Goal: Task Accomplishment & Management: Use online tool/utility

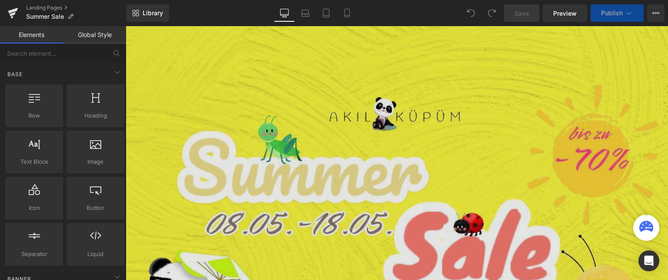
scroll to position [461, 0]
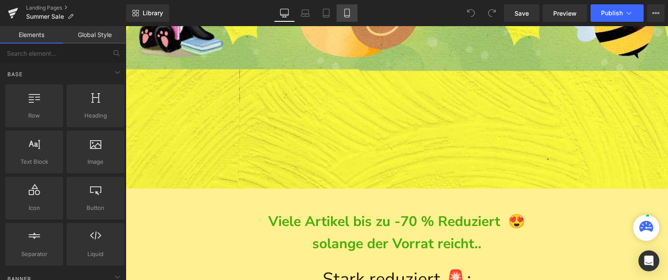
drag, startPoint x: 343, startPoint y: 10, endPoint x: 228, endPoint y: 90, distance: 139.8
click at [343, 10] on icon at bounding box center [347, 13] width 9 height 9
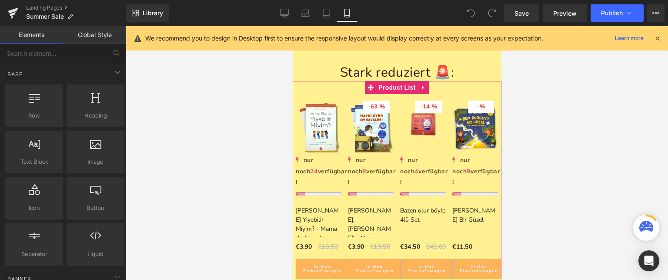
scroll to position [336, 0]
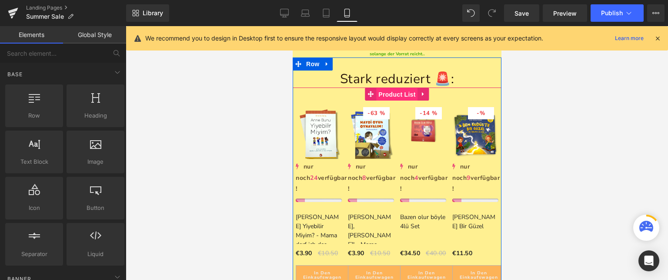
click at [393, 88] on span "Product List" at bounding box center [396, 94] width 41 height 13
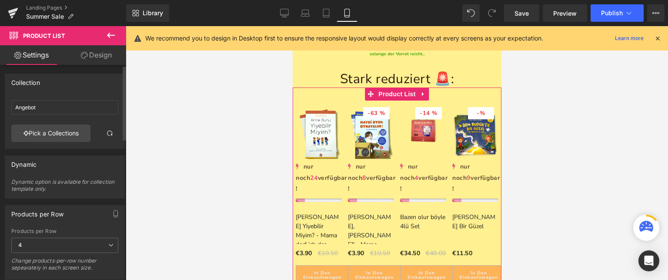
scroll to position [88, 0]
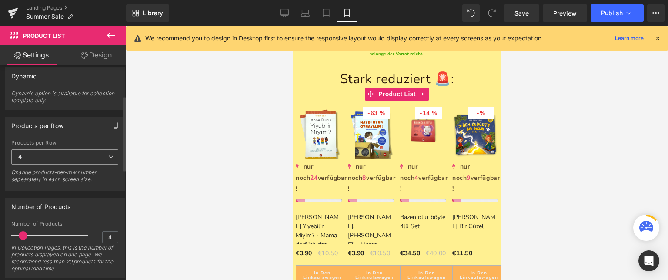
click at [100, 158] on span "4" at bounding box center [64, 156] width 107 height 15
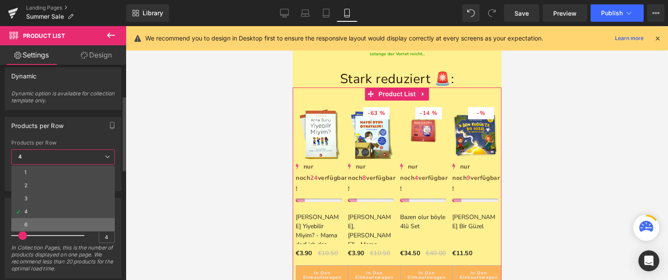
click at [54, 224] on li "6" at bounding box center [63, 224] width 104 height 13
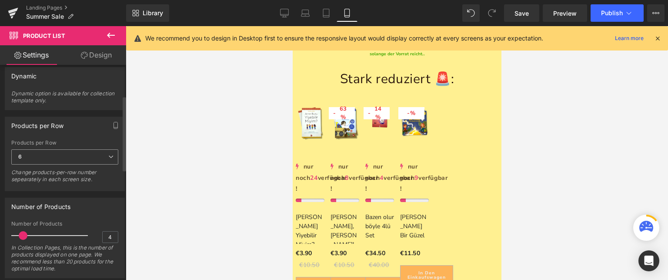
click at [56, 155] on span "6" at bounding box center [64, 156] width 107 height 15
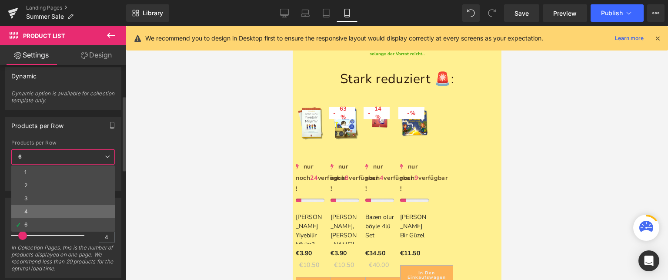
click at [54, 208] on li "4" at bounding box center [63, 211] width 104 height 13
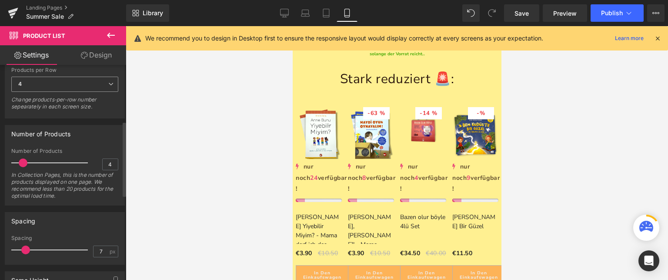
scroll to position [161, 0]
drag, startPoint x: 23, startPoint y: 163, endPoint x: 32, endPoint y: 163, distance: 9.6
click at [32, 163] on span at bounding box center [33, 162] width 9 height 9
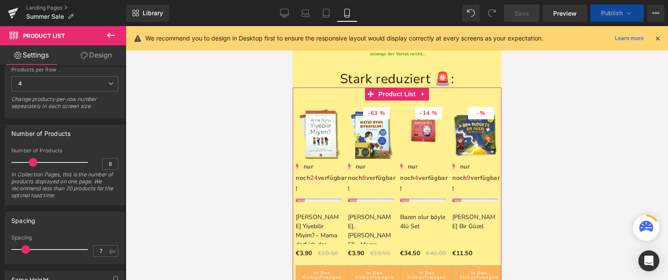
scroll to position [436, 0]
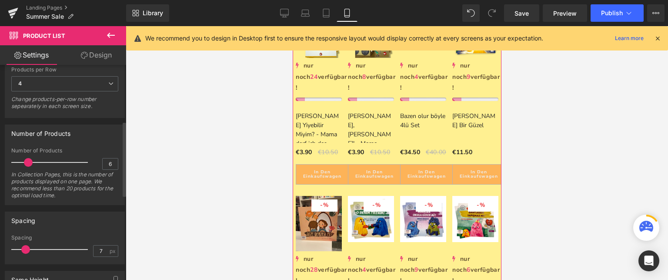
drag, startPoint x: 33, startPoint y: 161, endPoint x: 28, endPoint y: 161, distance: 4.8
click at [28, 161] on span at bounding box center [28, 162] width 9 height 9
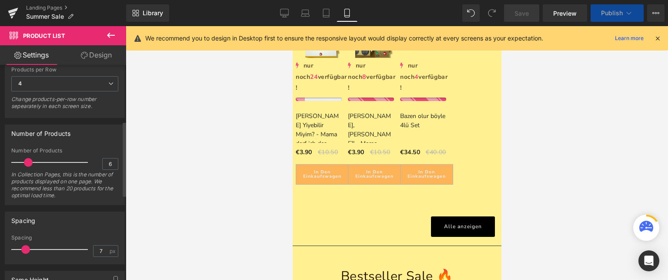
type input "8"
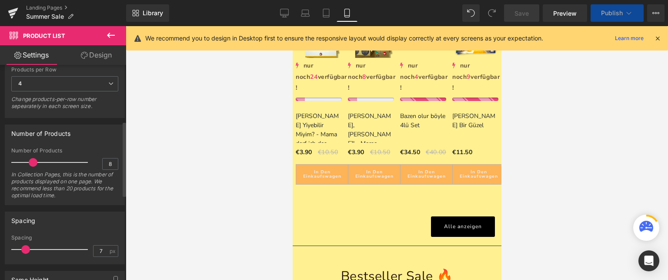
drag, startPoint x: 28, startPoint y: 161, endPoint x: 34, endPoint y: 164, distance: 6.2
click at [34, 164] on span at bounding box center [33, 162] width 9 height 9
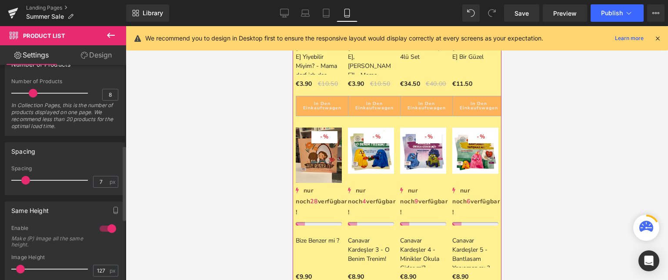
scroll to position [231, 0]
drag, startPoint x: 27, startPoint y: 178, endPoint x: 34, endPoint y: 182, distance: 8.6
click at [34, 182] on span at bounding box center [33, 179] width 9 height 9
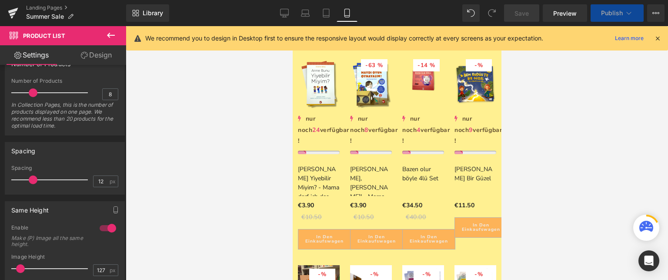
scroll to position [500, 0]
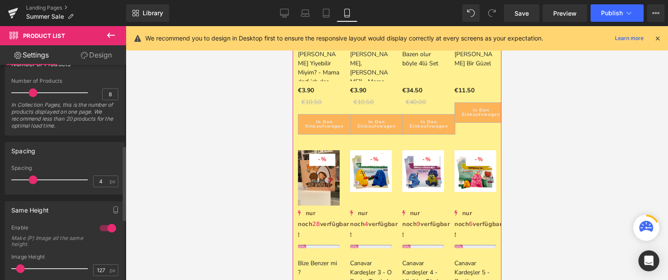
click at [21, 178] on div at bounding box center [52, 179] width 72 height 17
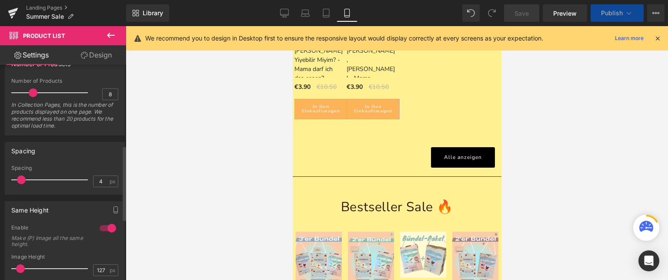
click at [24, 178] on span at bounding box center [21, 179] width 9 height 9
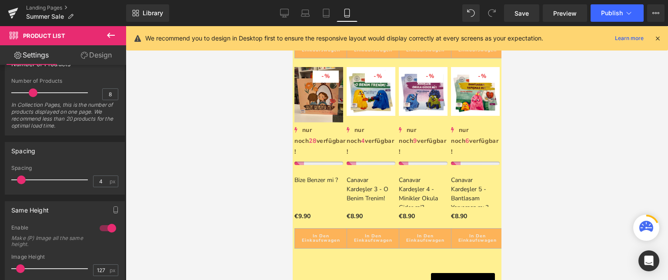
scroll to position [560, 0]
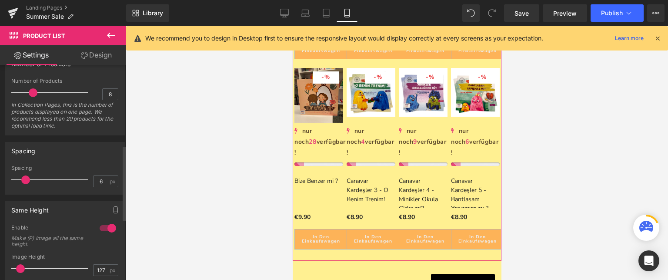
type input "5"
drag, startPoint x: 38, startPoint y: 171, endPoint x: 22, endPoint y: 165, distance: 17.2
click at [22, 165] on div "Spacing 5 px" at bounding box center [64, 179] width 107 height 29
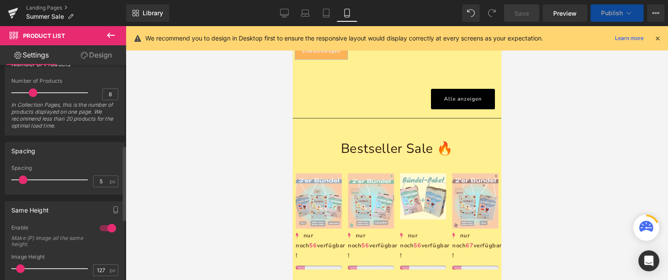
click at [29, 161] on div "Spacing 5px Spacing 5 px" at bounding box center [65, 168] width 120 height 53
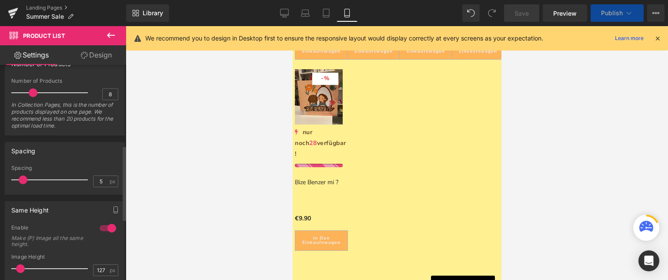
click at [70, 213] on div "Same Height" at bounding box center [64, 209] width 119 height 17
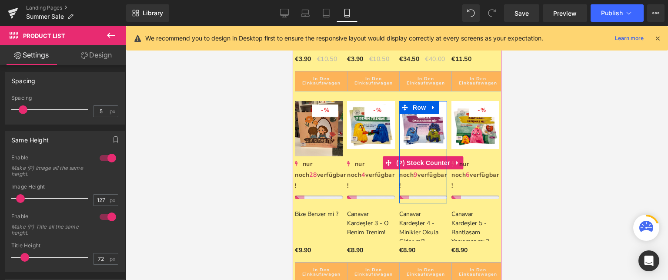
scroll to position [527, 0]
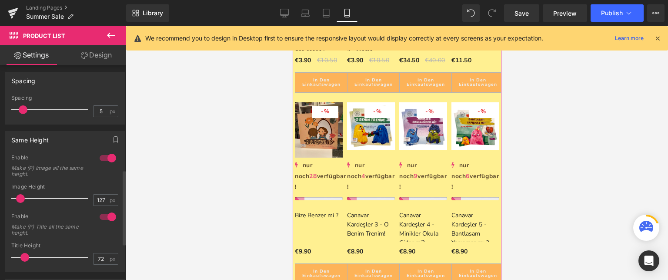
click at [108, 156] on div at bounding box center [107, 158] width 21 height 14
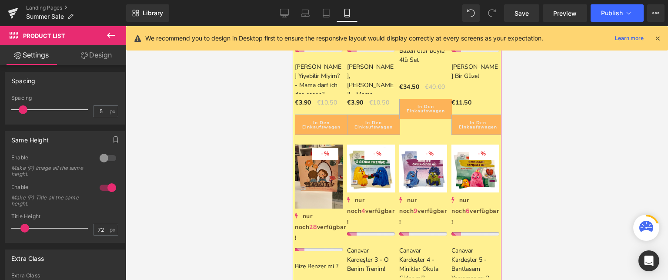
scroll to position [482, 0]
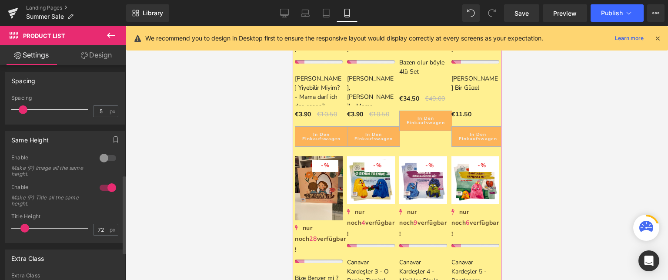
click at [103, 153] on div at bounding box center [107, 158] width 21 height 14
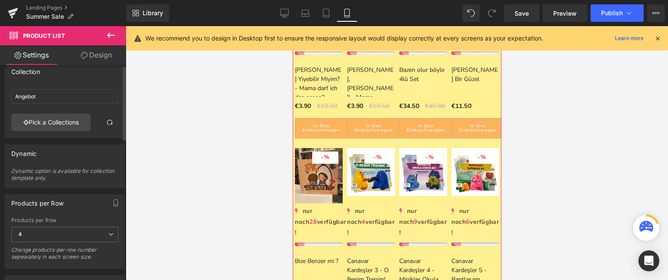
scroll to position [0, 0]
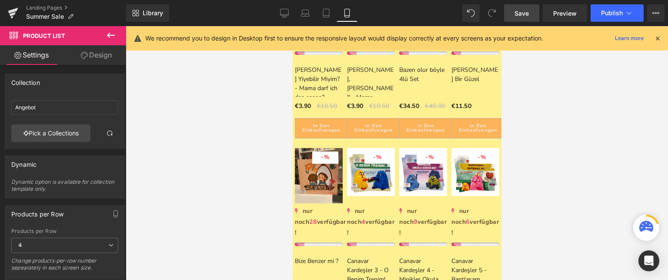
click at [534, 12] on link "Save" at bounding box center [521, 12] width 35 height 17
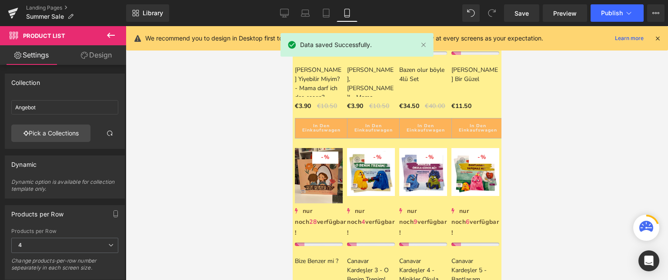
click at [661, 40] on icon at bounding box center [658, 38] width 8 height 8
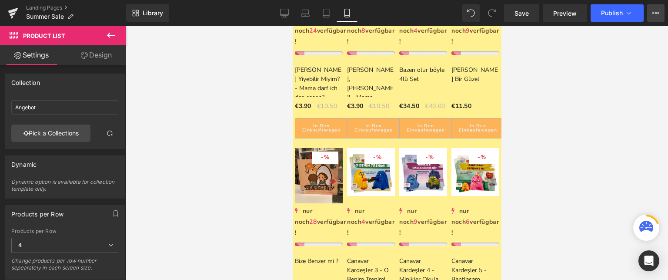
click at [652, 16] on button "View Live Page View with current Template Save Template to Library Schedule Pub…" at bounding box center [656, 12] width 17 height 17
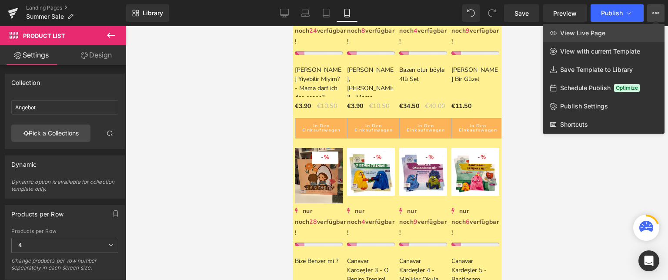
click at [587, 29] on link "View Live Page" at bounding box center [604, 33] width 122 height 18
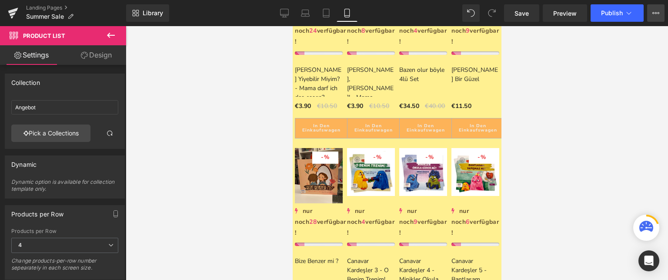
click at [650, 10] on button "View Live Page View with current Template Save Template to Library Schedule Pub…" at bounding box center [656, 12] width 17 height 17
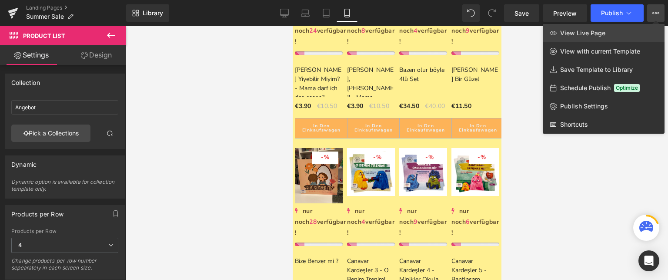
click at [563, 30] on span "View Live Page" at bounding box center [582, 33] width 45 height 8
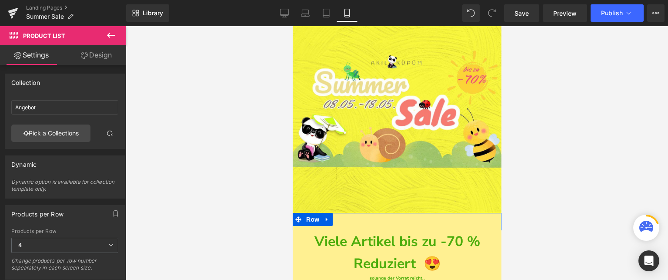
scroll to position [370, 0]
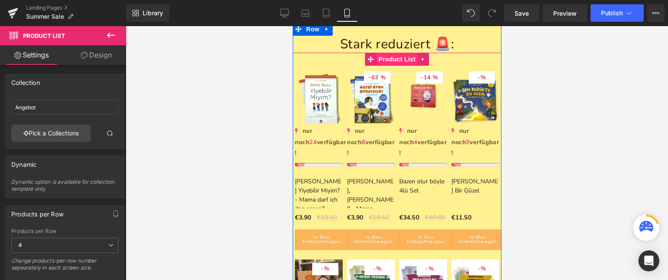
click at [398, 53] on span "Product List" at bounding box center [396, 59] width 41 height 13
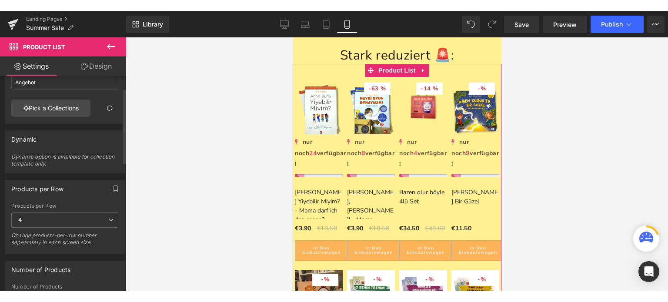
scroll to position [37, 0]
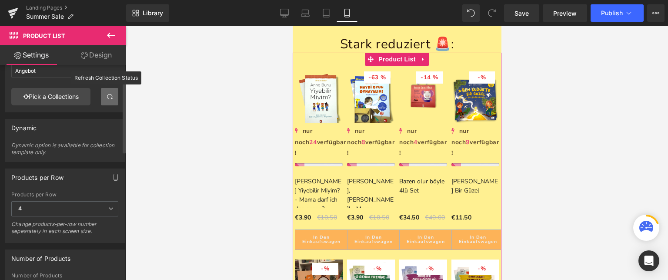
click at [106, 98] on span at bounding box center [109, 96] width 7 height 7
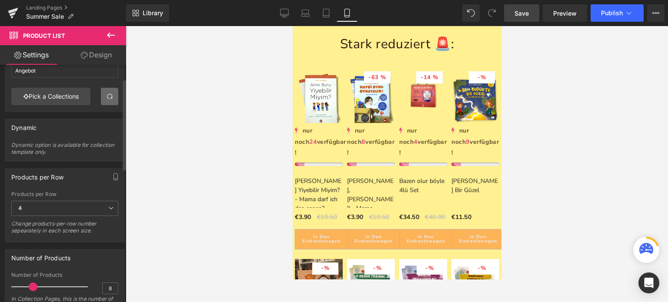
click at [528, 13] on span "Save" at bounding box center [522, 13] width 14 height 9
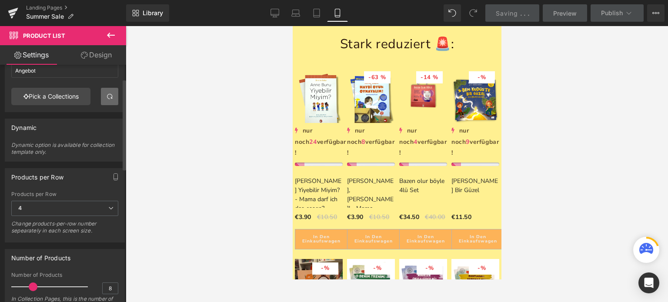
click at [107, 31] on icon at bounding box center [111, 35] width 10 height 10
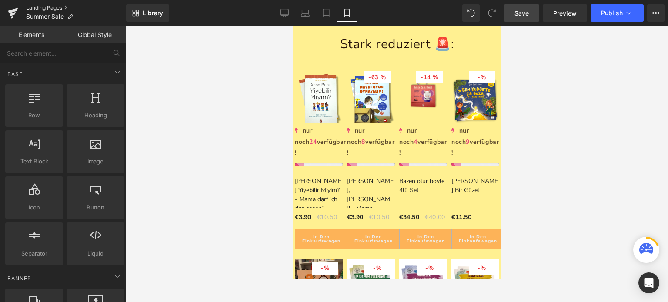
click at [43, 7] on link "Landing Pages" at bounding box center [76, 7] width 100 height 7
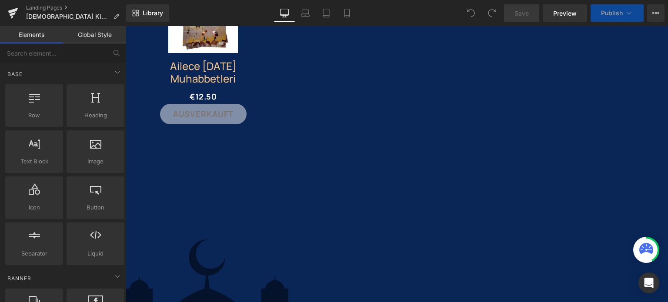
click at [208, 240] on img at bounding box center [207, 305] width 163 height 131
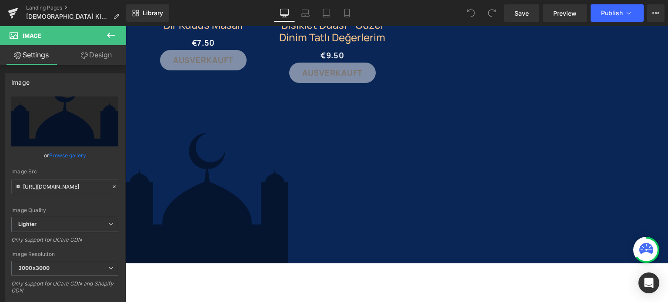
scroll to position [2157, 0]
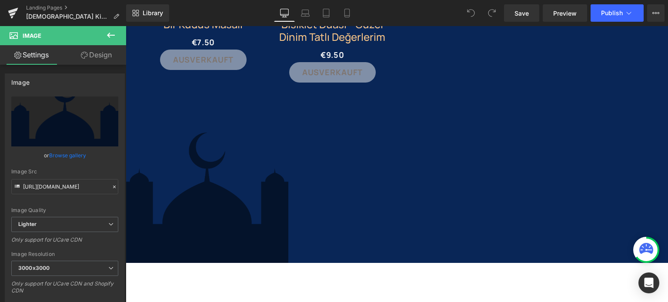
click at [203, 152] on img at bounding box center [207, 198] width 163 height 131
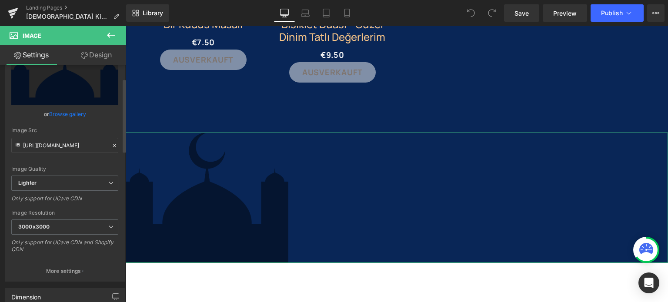
scroll to position [44, 0]
click at [59, 184] on span "Lighter" at bounding box center [64, 181] width 107 height 15
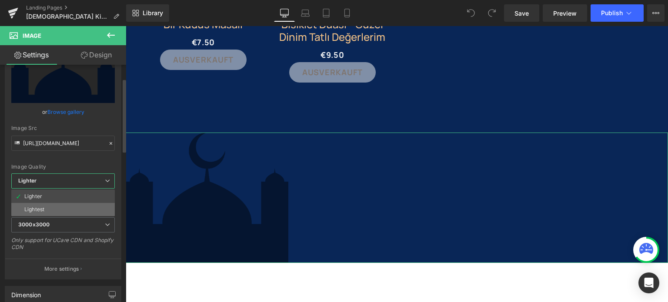
click at [40, 207] on div "Lightest" at bounding box center [34, 210] width 20 height 6
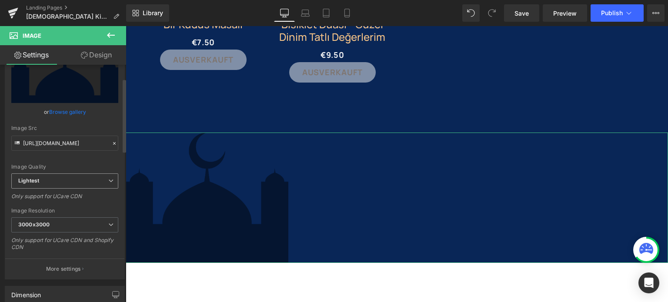
click at [54, 179] on span "Lightest" at bounding box center [64, 181] width 107 height 15
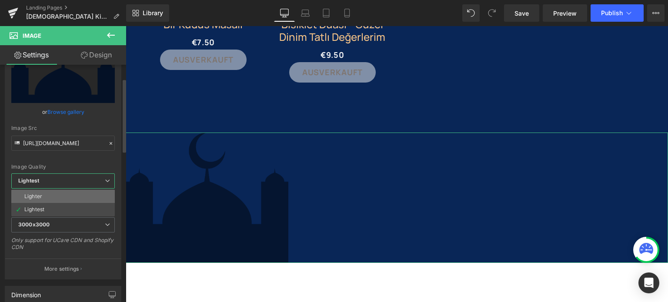
click at [50, 197] on li "Lighter" at bounding box center [63, 196] width 104 height 13
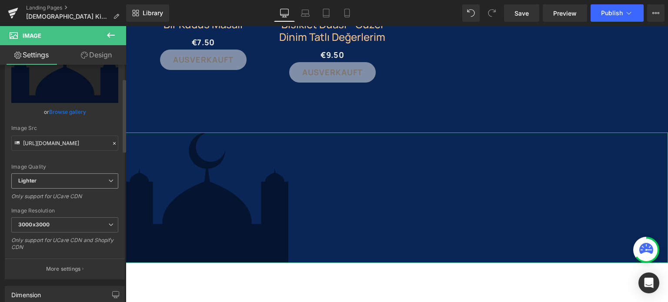
type input "[URL][DOMAIN_NAME]"
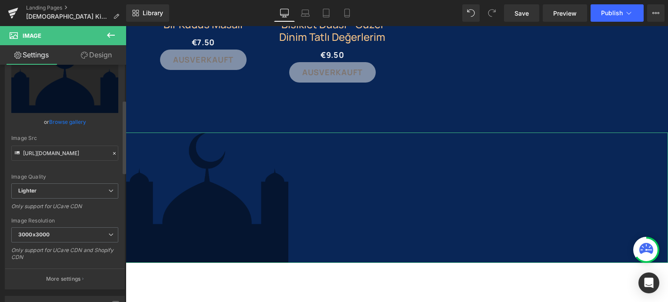
scroll to position [0, 0]
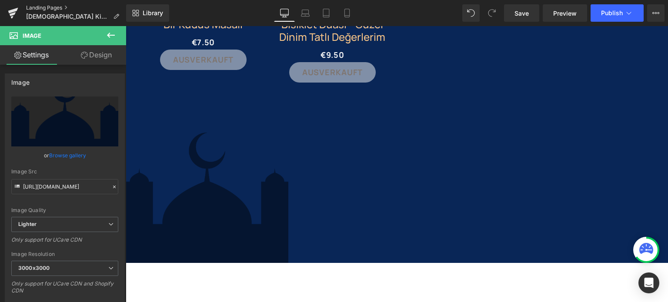
click at [45, 6] on link "Landing Pages" at bounding box center [76, 7] width 100 height 7
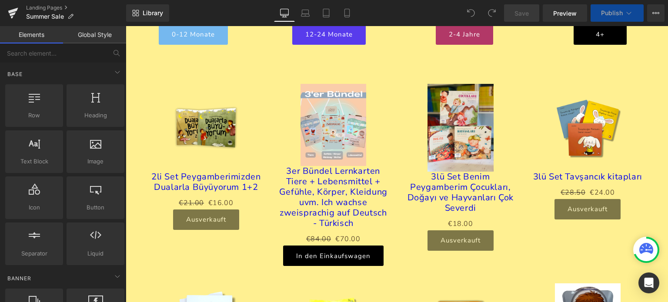
scroll to position [2043, 0]
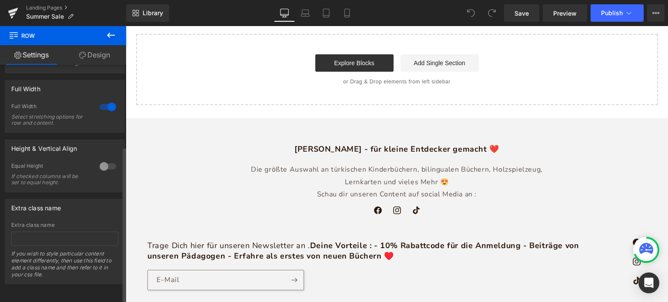
scroll to position [0, 0]
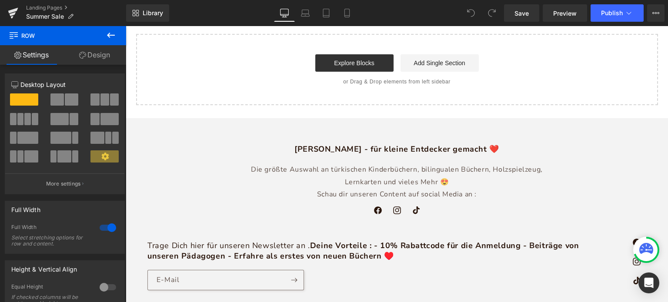
click at [110, 33] on icon at bounding box center [111, 35] width 8 height 5
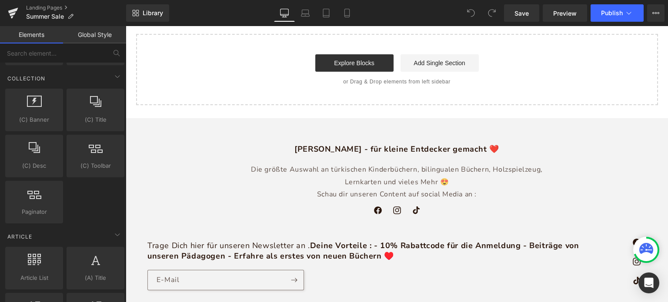
scroll to position [1488, 0]
click at [115, 91] on icon at bounding box center [118, 94] width 7 height 7
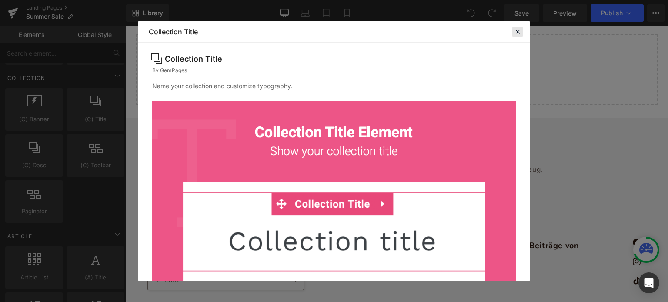
click at [0, 0] on icon at bounding box center [0, 0] width 0 height 0
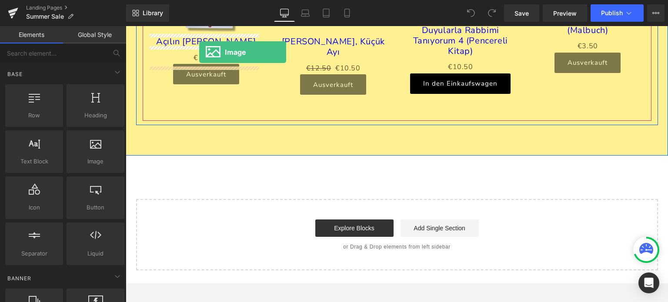
scroll to position [2010, 0]
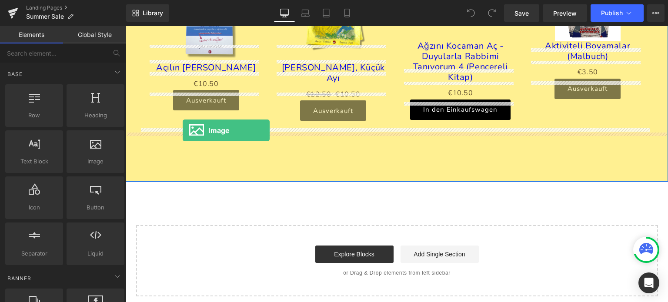
drag, startPoint x: 218, startPoint y: 191, endPoint x: 183, endPoint y: 130, distance: 70.2
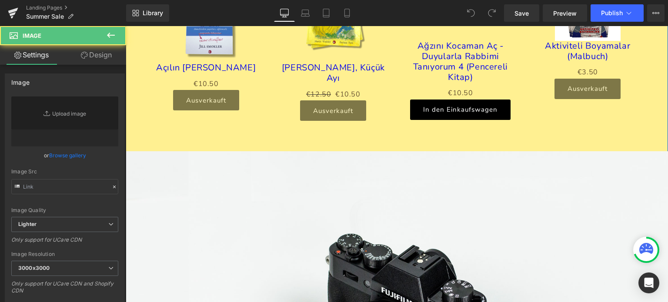
type input "//d1um8515vdn9kb.cloudfront.net/images/parallax.jpg"
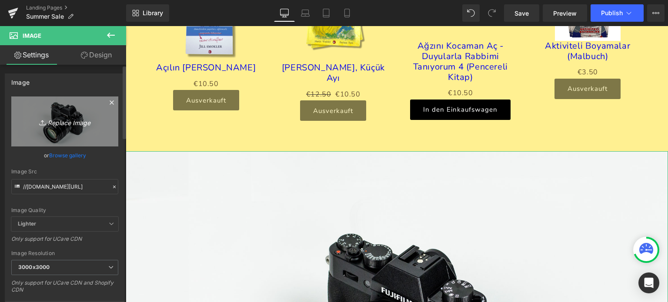
click at [62, 121] on icon "Replace Image" at bounding box center [65, 121] width 70 height 11
type input "C:\fakepath\sonnenblume-Photoroom-Photoroom.png"
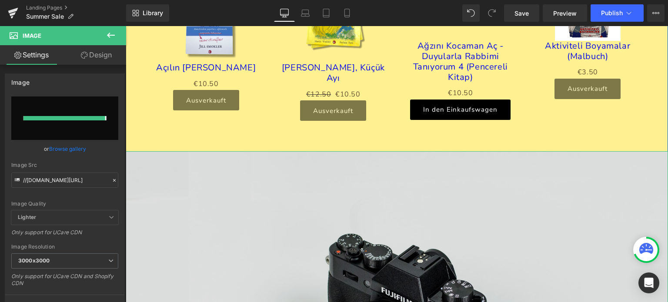
type input "https://ucarecdn.com/5f557d68-9a58-4c46-ac39-78c07f5c2851/-/format/auto/-/previ…"
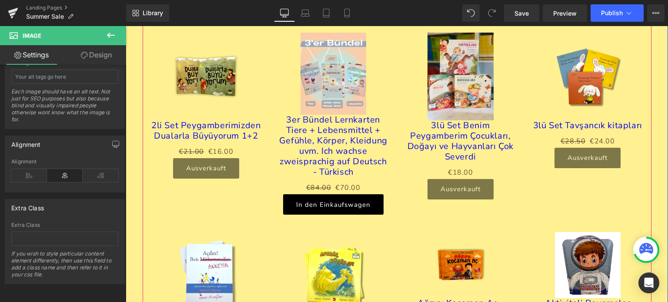
scroll to position [1753, 0]
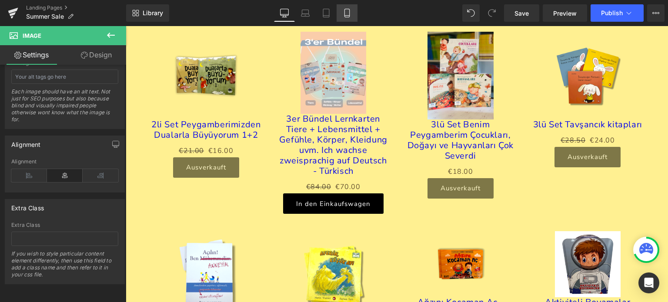
drag, startPoint x: 348, startPoint y: 12, endPoint x: 345, endPoint y: 19, distance: 7.4
click at [348, 12] on icon at bounding box center [347, 13] width 9 height 9
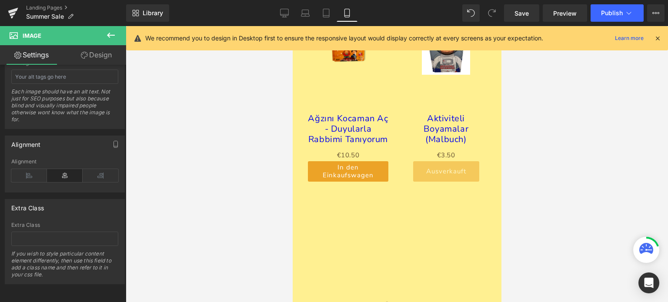
scroll to position [1757, 0]
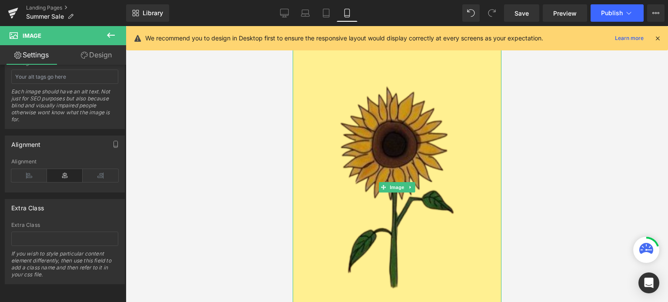
scroll to position [2007, 0]
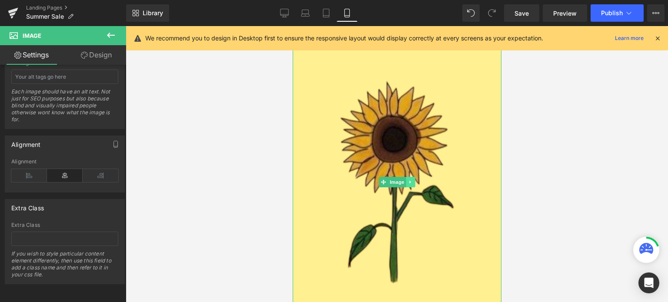
click at [406, 177] on link at bounding box center [410, 182] width 9 height 10
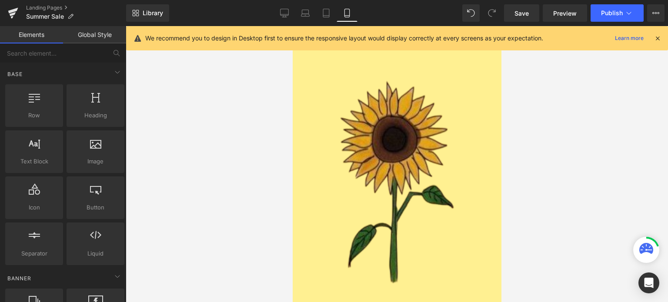
click at [221, 139] on div at bounding box center [397, 164] width 543 height 276
click at [112, 69] on icon at bounding box center [117, 72] width 10 height 10
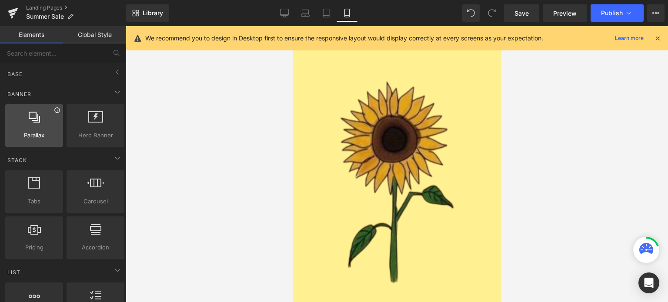
click at [56, 110] on icon at bounding box center [56, 109] width 5 height 5
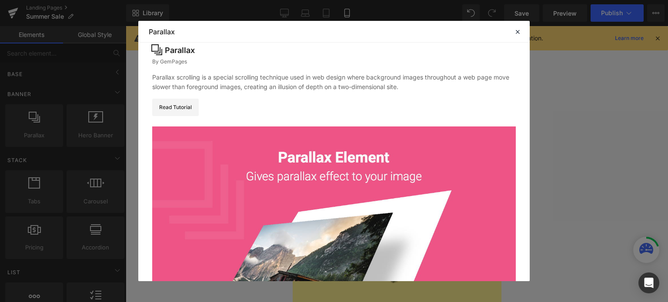
scroll to position [0, 0]
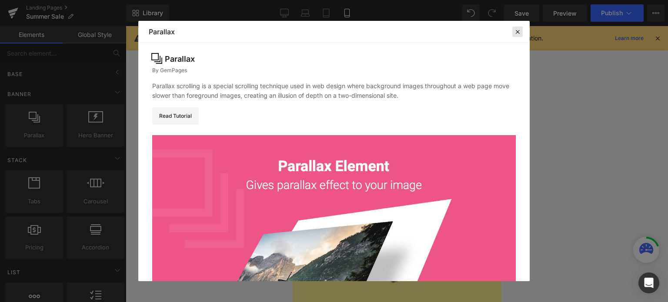
click at [522, 27] on div at bounding box center [518, 32] width 10 height 10
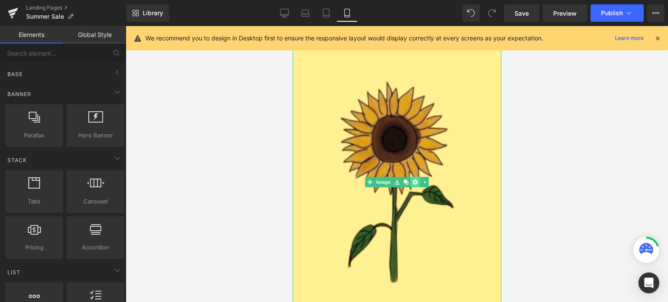
click at [413, 180] on icon at bounding box center [415, 182] width 5 height 5
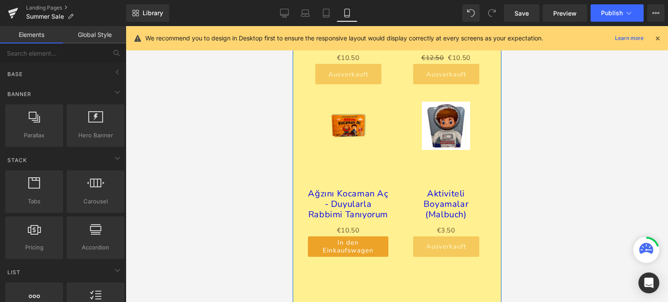
scroll to position [1711, 0]
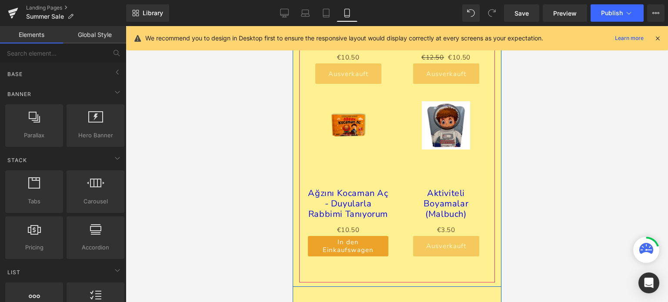
click at [303, 221] on div "Sale Off (P) Image Ağzını Kocaman Aç - Duyularla Rabbimi Tanıyorum 4 (Pencereli…" at bounding box center [348, 179] width 98 height 173
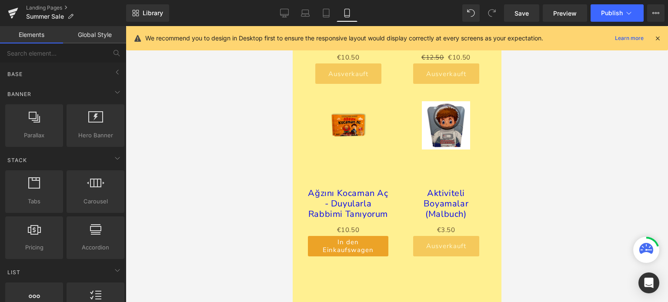
click at [148, 85] on div at bounding box center [397, 164] width 543 height 276
click at [79, 35] on link "Global Style" at bounding box center [94, 34] width 63 height 17
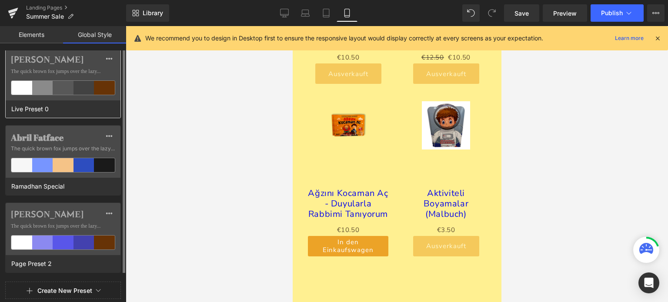
scroll to position [0, 0]
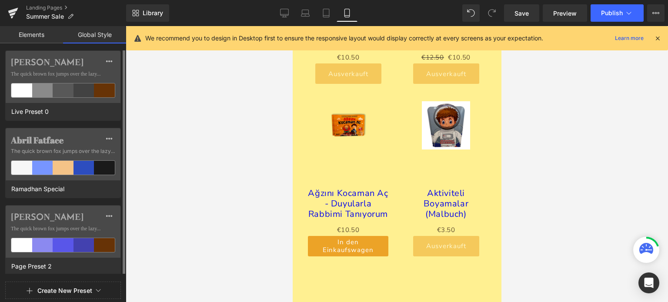
click at [38, 36] on link "Elements" at bounding box center [31, 34] width 63 height 17
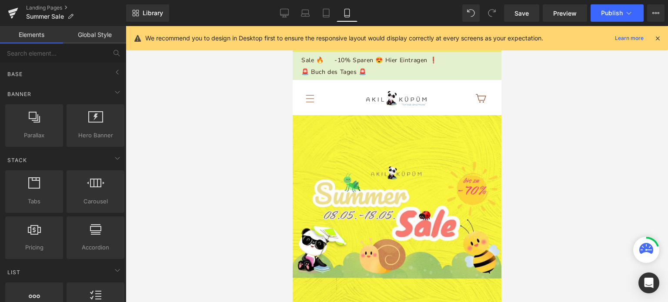
click at [656, 38] on icon at bounding box center [658, 38] width 8 height 8
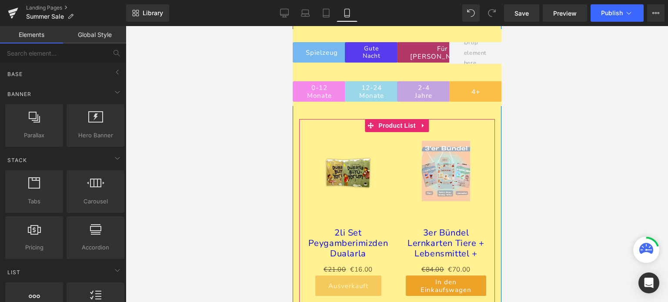
scroll to position [1154, 0]
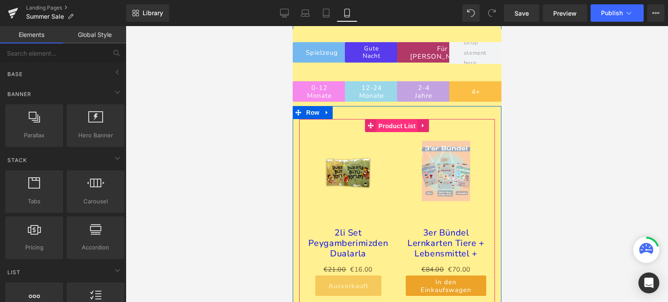
click at [384, 120] on span "Product List" at bounding box center [396, 126] width 41 height 13
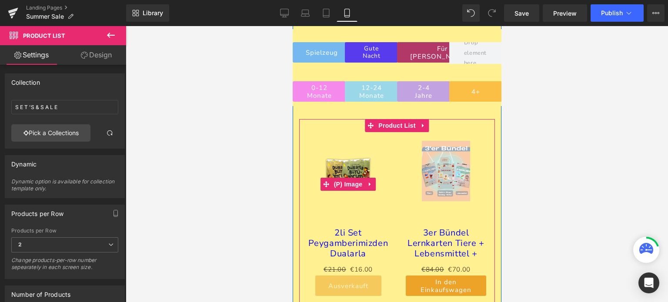
scroll to position [1067, 0]
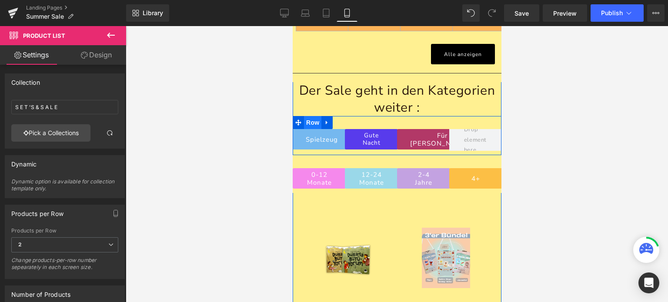
click at [314, 116] on span "Row" at bounding box center [312, 122] width 17 height 13
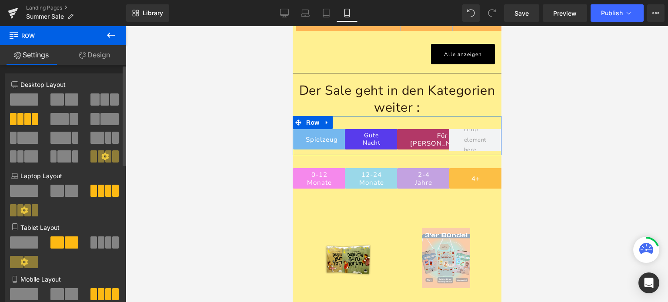
click at [105, 97] on span at bounding box center [105, 100] width 9 height 12
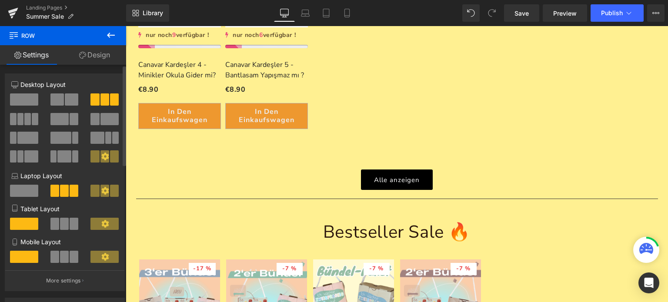
scroll to position [1579, 0]
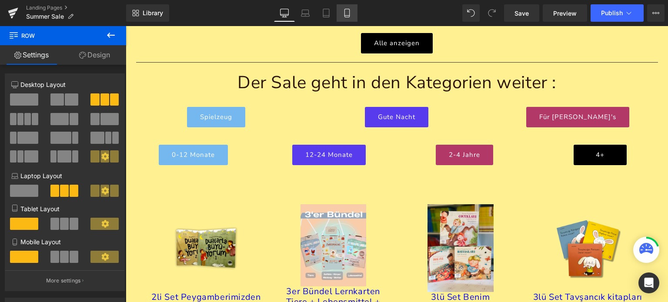
click at [343, 15] on icon at bounding box center [347, 13] width 9 height 9
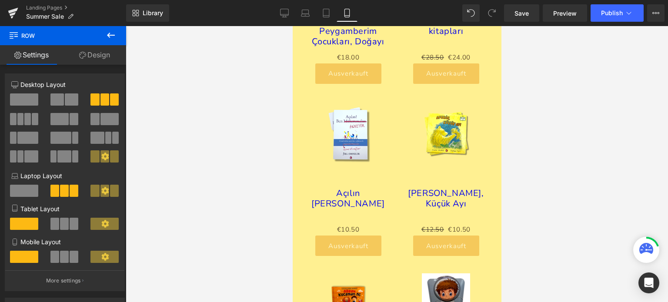
scroll to position [1067, 0]
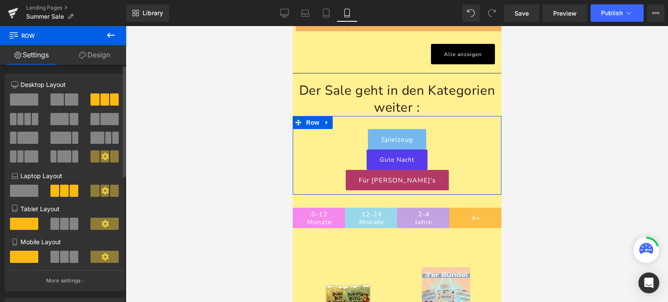
click at [57, 228] on button at bounding box center [64, 224] width 29 height 12
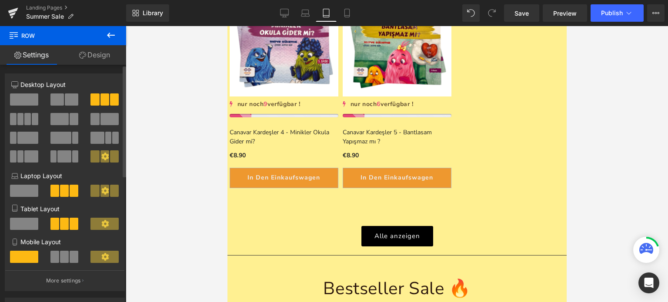
scroll to position [1887, 0]
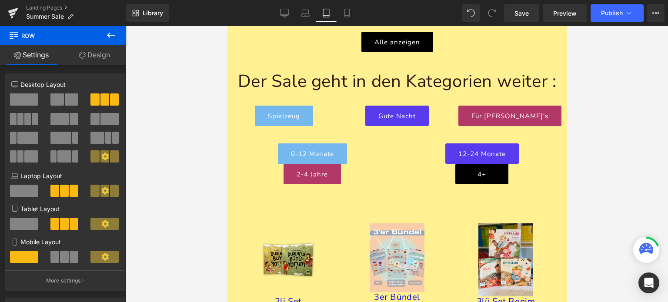
click at [162, 177] on div at bounding box center [397, 164] width 543 height 276
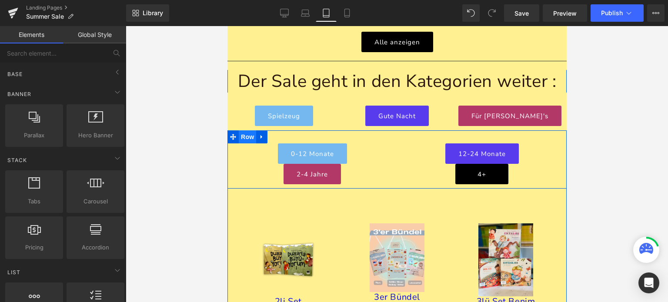
click at [247, 131] on span "Row" at bounding box center [246, 137] width 17 height 13
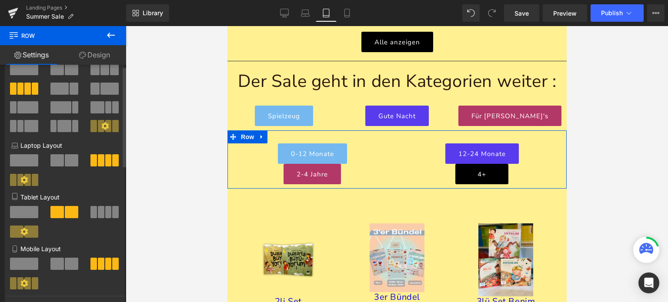
scroll to position [0, 0]
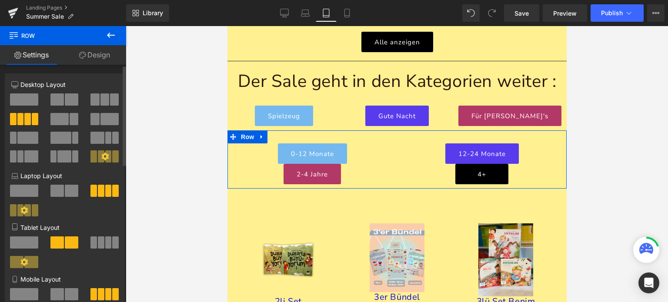
click at [102, 157] on icon at bounding box center [105, 157] width 8 height 8
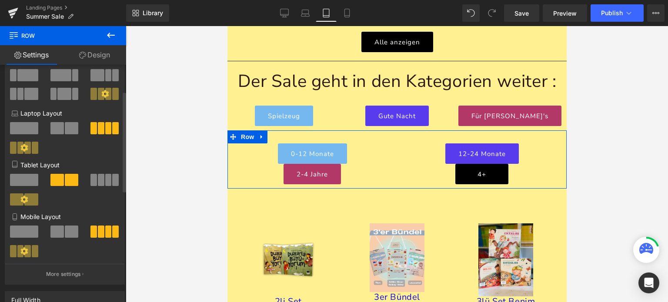
scroll to position [62, 0]
click at [26, 255] on icon at bounding box center [24, 251] width 7 height 7
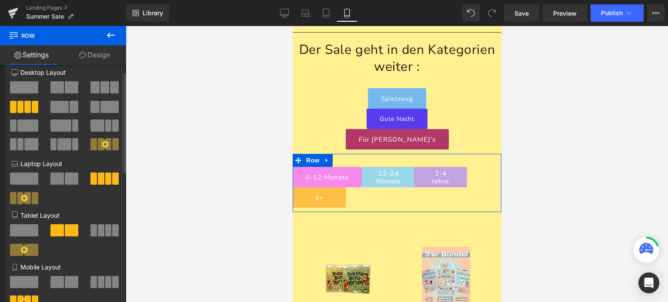
scroll to position [0, 0]
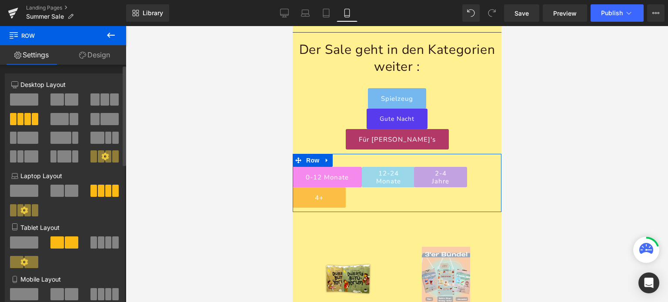
click at [32, 117] on span at bounding box center [35, 119] width 7 height 12
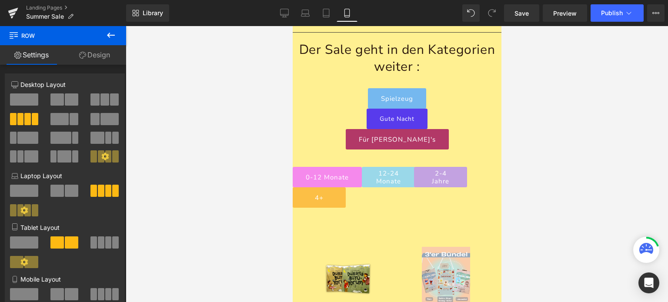
click at [113, 32] on icon at bounding box center [111, 35] width 10 height 10
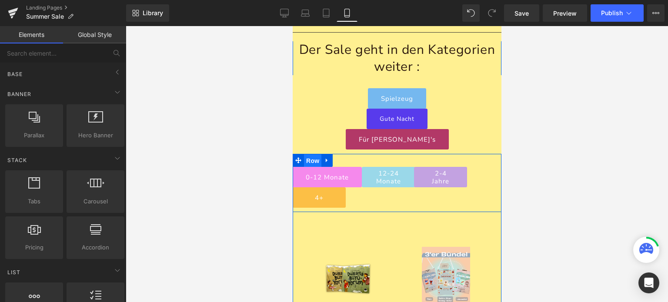
click at [309, 154] on span "Row" at bounding box center [312, 160] width 17 height 13
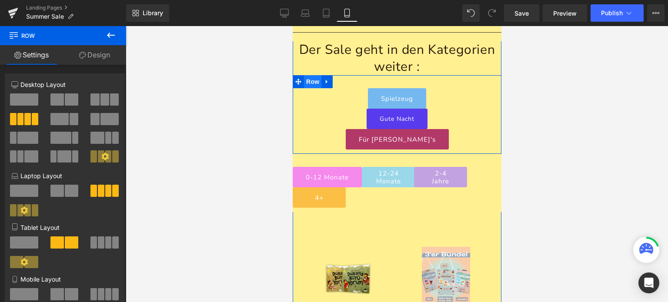
click at [313, 75] on span "Row" at bounding box center [312, 81] width 17 height 13
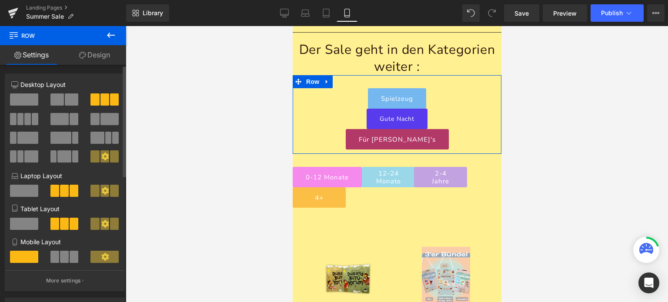
click at [70, 258] on span at bounding box center [74, 257] width 9 height 12
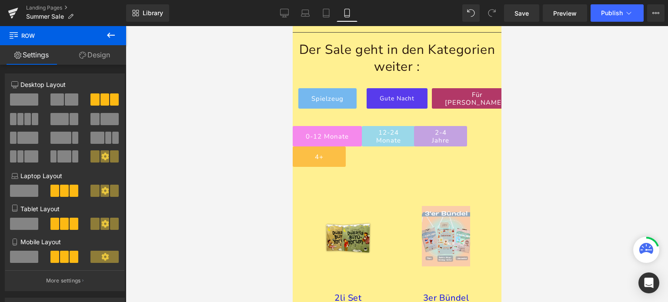
click at [191, 188] on div at bounding box center [397, 164] width 543 height 276
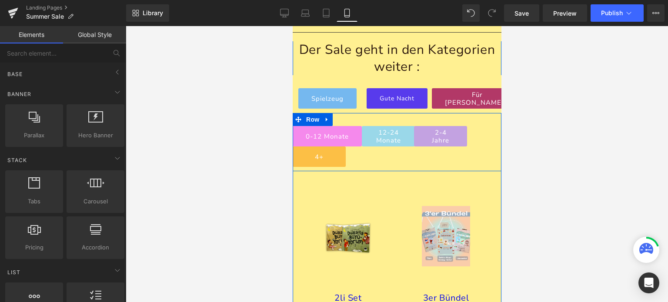
click at [392, 120] on div "0-12 Monate Button 12-24 Monate Button 2-4 Jahre Button 4+ Button Row" at bounding box center [396, 142] width 209 height 58
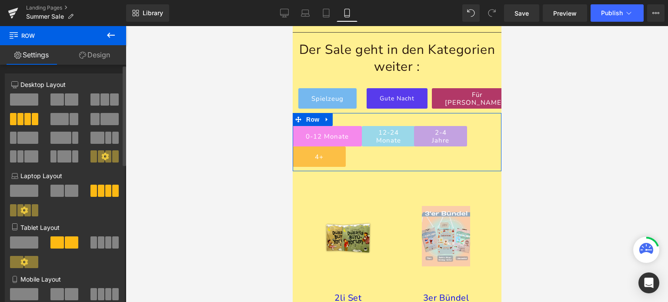
click at [110, 98] on span at bounding box center [114, 100] width 9 height 12
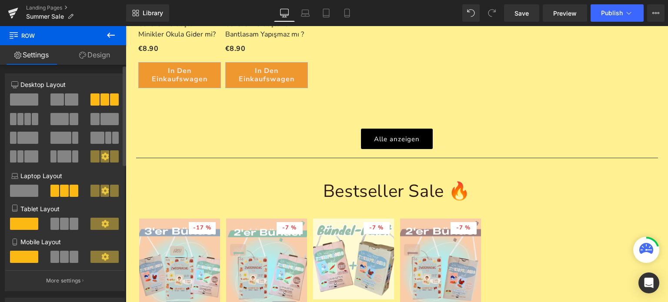
scroll to position [1619, 0]
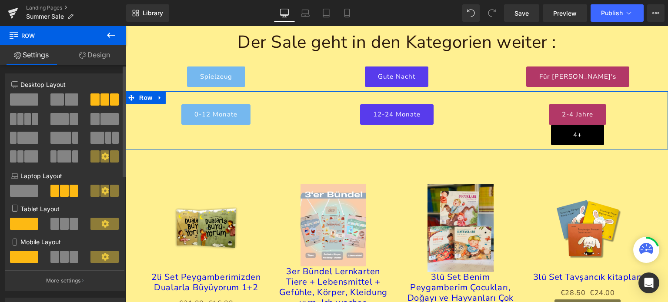
click at [20, 123] on span at bounding box center [20, 119] width 7 height 12
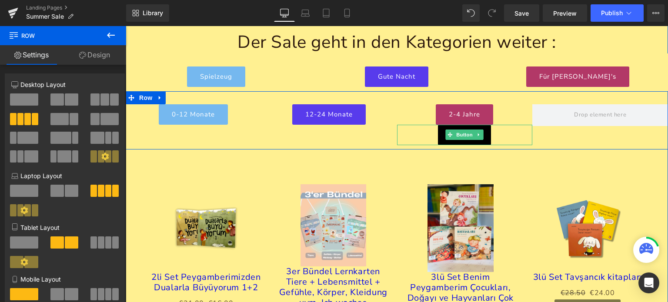
click at [438, 125] on link "4+" at bounding box center [464, 135] width 53 height 20
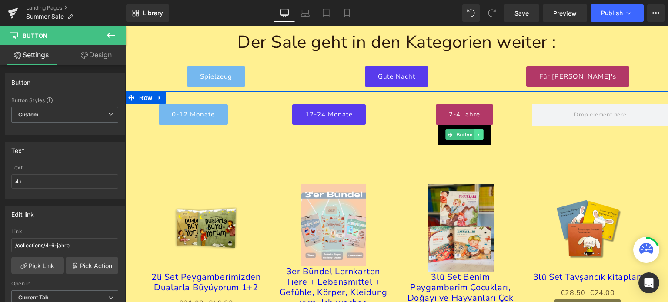
click at [478, 134] on icon at bounding box center [478, 135] width 1 height 3
click at [481, 132] on icon at bounding box center [483, 134] width 5 height 5
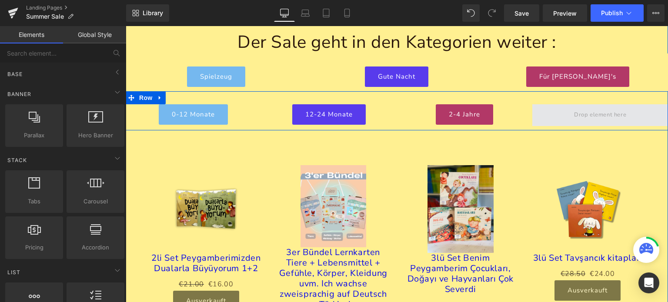
click at [574, 108] on span at bounding box center [600, 115] width 58 height 14
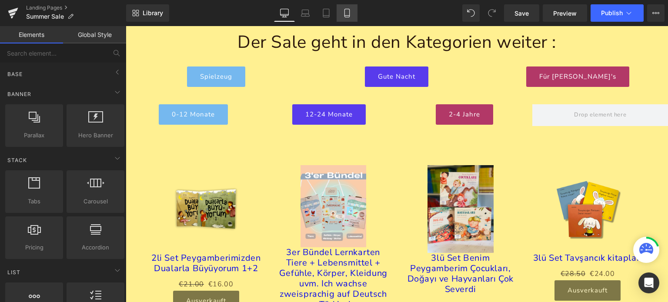
click at [343, 13] on icon at bounding box center [347, 13] width 9 height 9
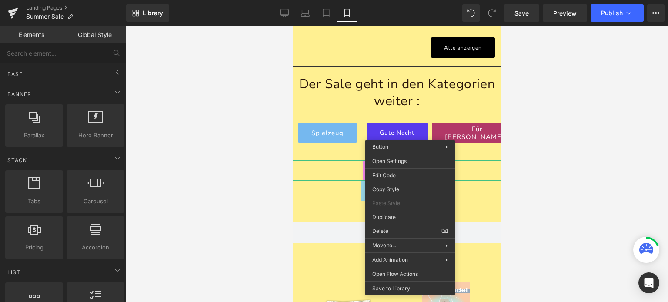
scroll to position [1073, 0]
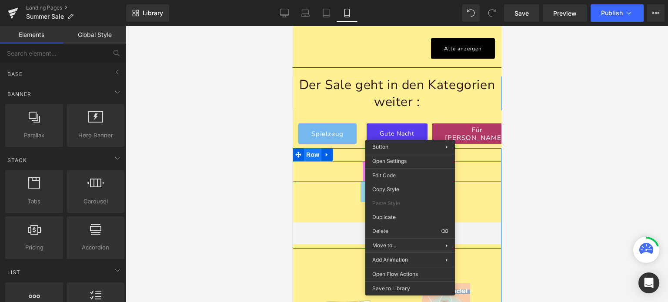
click at [309, 148] on span "Row" at bounding box center [312, 154] width 17 height 13
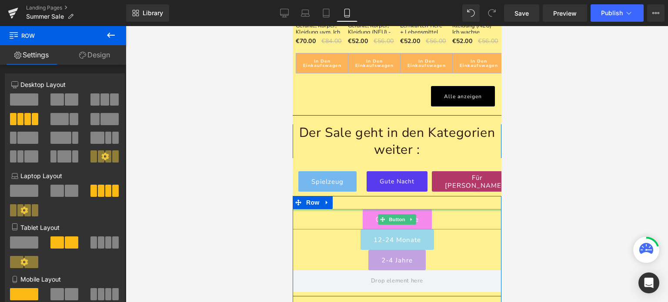
scroll to position [1008, 0]
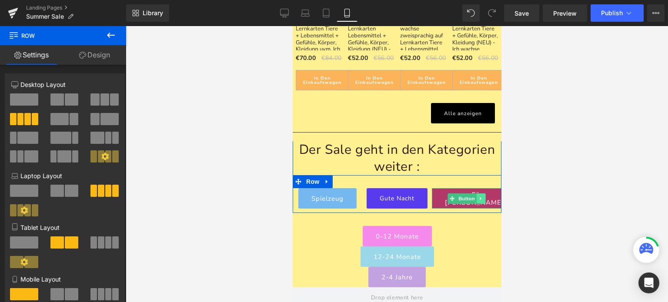
click at [479, 196] on icon at bounding box center [481, 198] width 5 height 5
click at [483, 196] on icon at bounding box center [485, 198] width 5 height 5
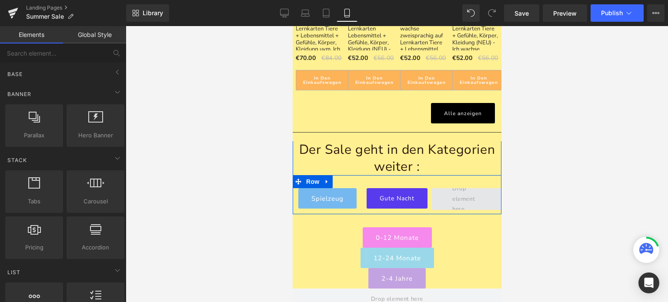
click at [453, 182] on span at bounding box center [466, 199] width 35 height 35
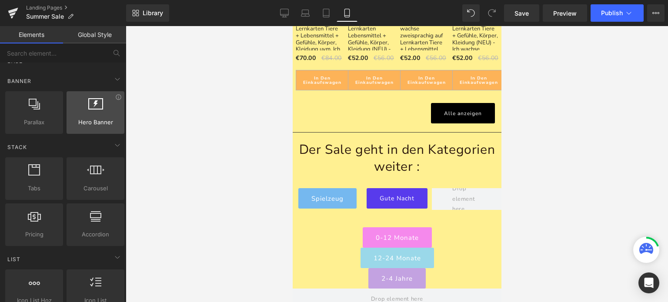
scroll to position [0, 0]
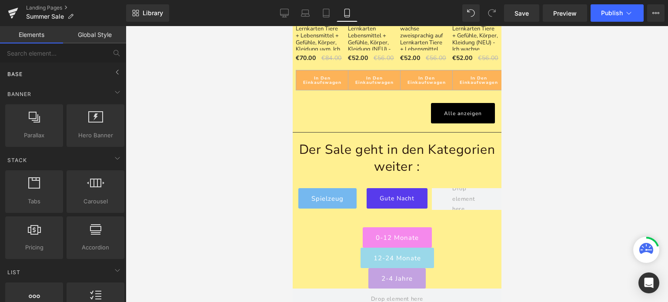
click at [88, 74] on div "Base" at bounding box center [64, 73] width 123 height 17
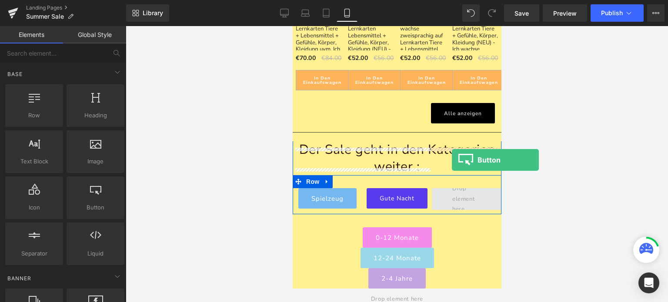
drag, startPoint x: 382, startPoint y: 222, endPoint x: 452, endPoint y: 160, distance: 93.7
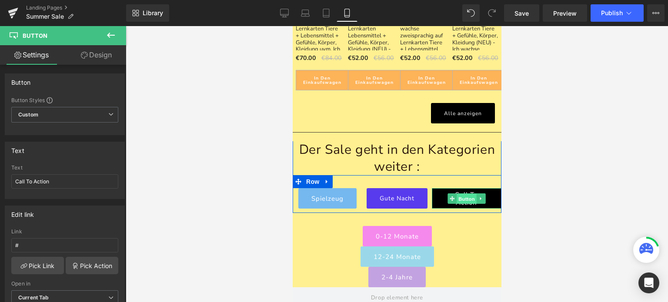
click at [460, 194] on span "Button" at bounding box center [466, 199] width 20 height 10
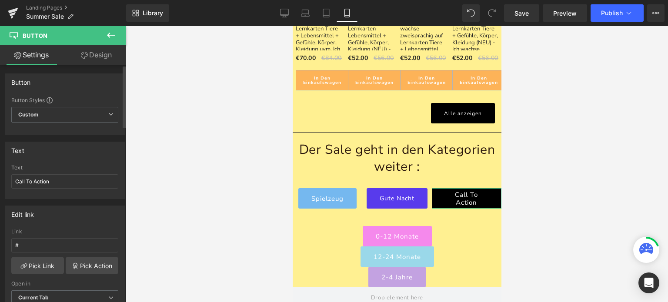
scroll to position [22, 0]
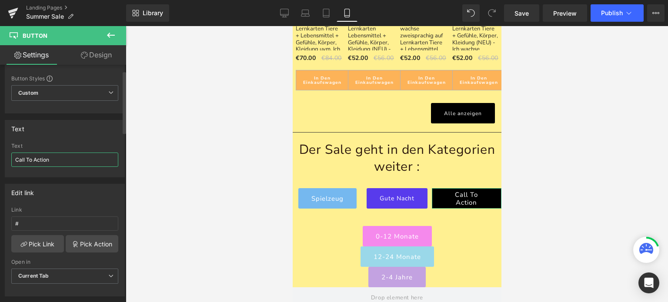
click at [47, 156] on input "Call To Action" at bounding box center [64, 160] width 107 height 14
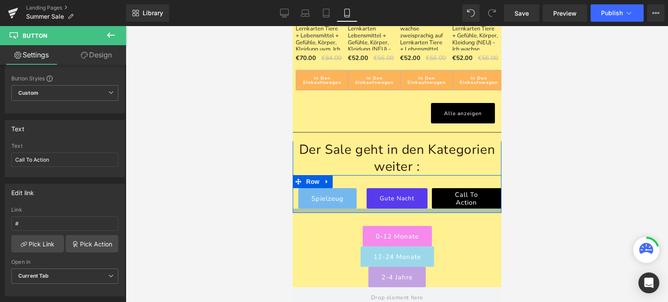
click at [463, 188] on div "Call To Action Button" at bounding box center [467, 198] width 70 height 20
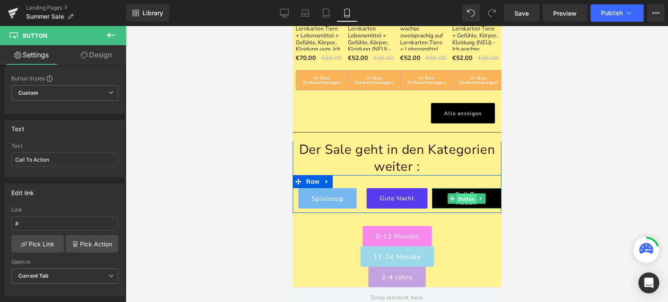
click at [463, 194] on span "Button" at bounding box center [466, 199] width 20 height 10
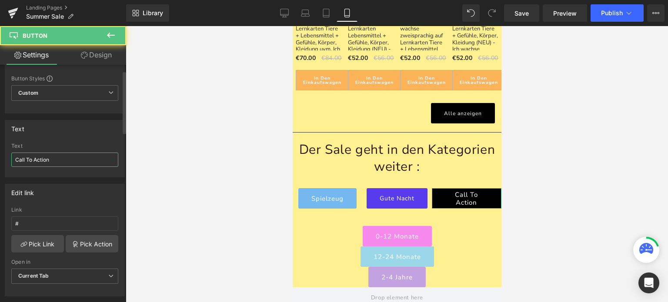
click at [43, 163] on input "Call To Action" at bounding box center [64, 160] width 107 height 14
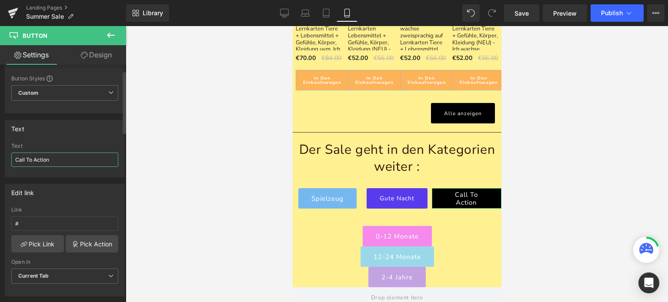
click at [43, 163] on input "Call To Action" at bounding box center [64, 160] width 107 height 14
type input "Deutsch-Türkisch"
click at [155, 191] on div at bounding box center [397, 164] width 543 height 276
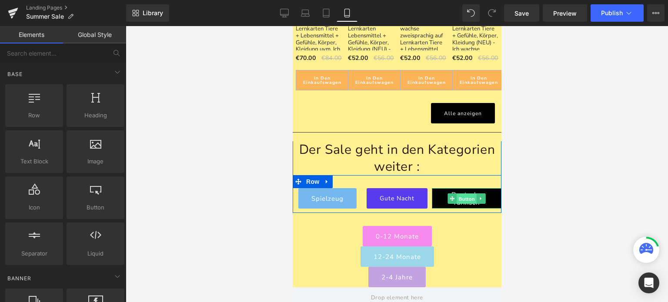
drag, startPoint x: 462, startPoint y: 157, endPoint x: 404, endPoint y: 180, distance: 61.9
click at [462, 194] on span "Button" at bounding box center [466, 199] width 20 height 10
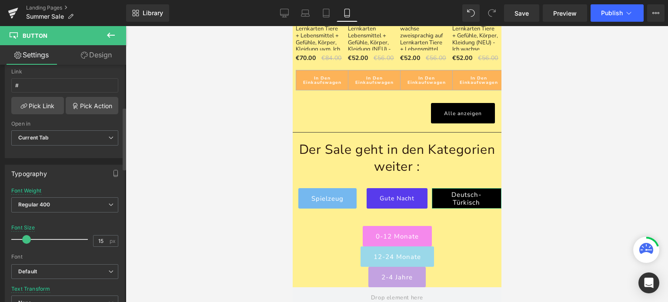
scroll to position [129, 0]
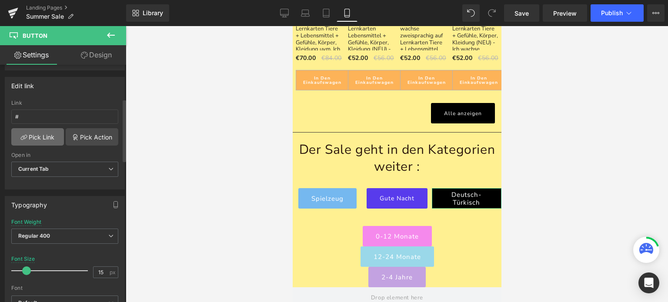
click at [34, 132] on link "Pick Link" at bounding box center [37, 136] width 53 height 17
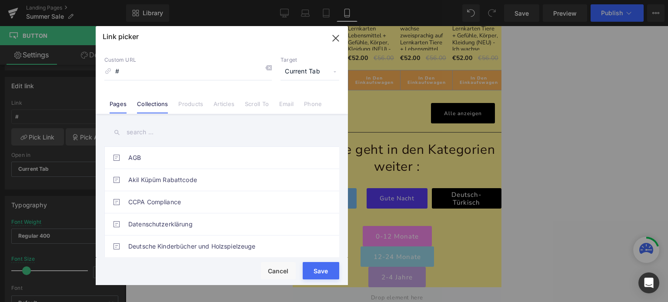
click at [152, 107] on link "Collections" at bounding box center [152, 107] width 31 height 13
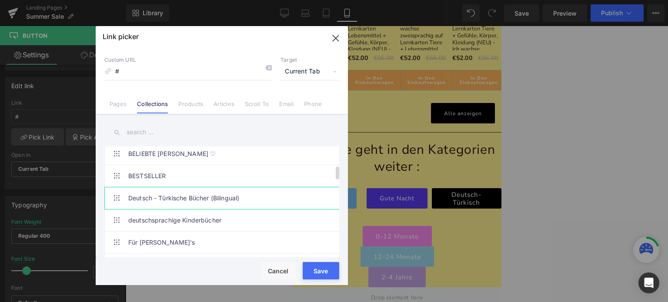
click at [168, 203] on link "Deutsch - Türkische Bücher (Bilingual)" at bounding box center [223, 199] width 191 height 22
type input "/collections/turkisch-deutsche-bucher"
click at [318, 268] on div "Loading Product Data" at bounding box center [334, 268] width 63 height 10
click at [313, 276] on button "Save" at bounding box center [321, 270] width 37 height 17
type input "/collections/turkisch-deutsche-bucher"
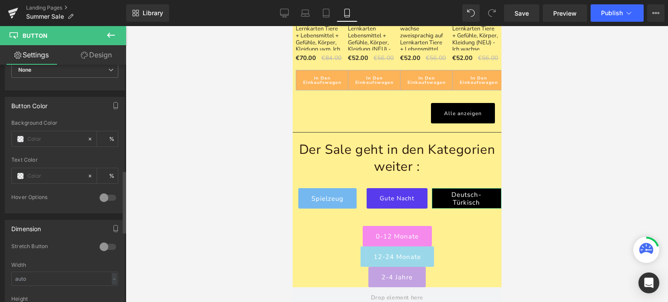
scroll to position [402, 0]
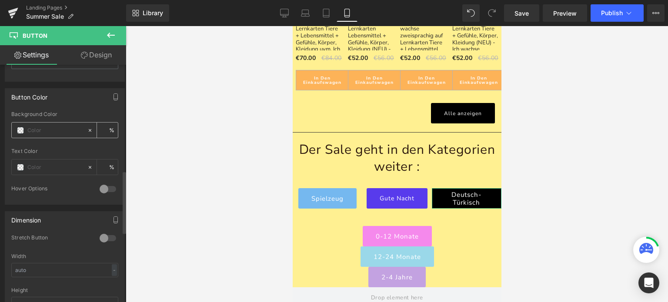
click at [20, 130] on span at bounding box center [20, 130] width 7 height 7
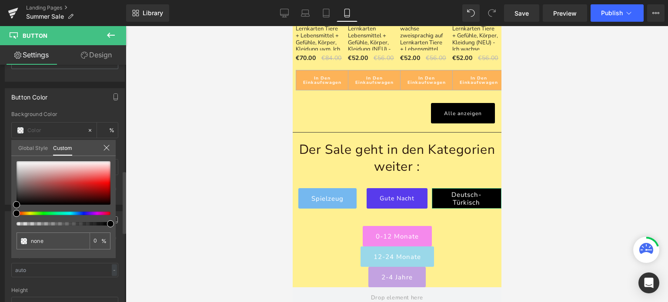
click at [26, 211] on div at bounding box center [64, 193] width 94 height 64
type input "#000000"
type input "100"
type input "#000000"
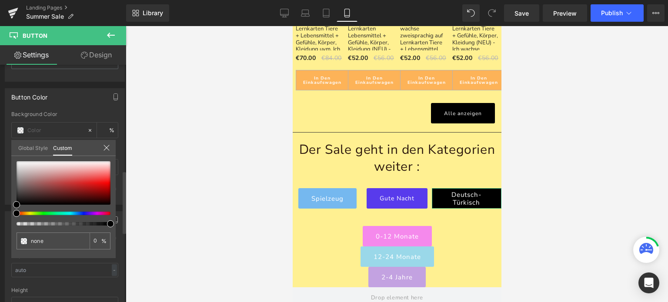
type input "100"
click at [24, 213] on div at bounding box center [60, 213] width 94 height 3
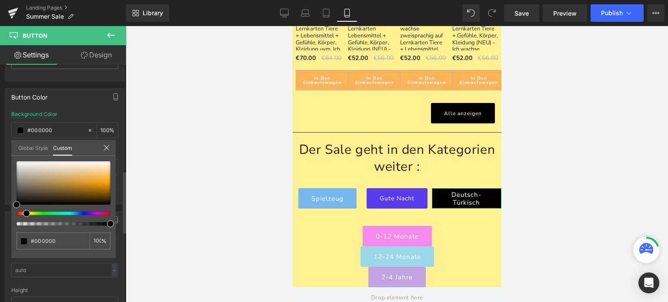
click at [23, 213] on div at bounding box center [60, 213] width 94 height 3
click at [23, 213] on span at bounding box center [26, 213] width 7 height 7
type input "#d7a44b"
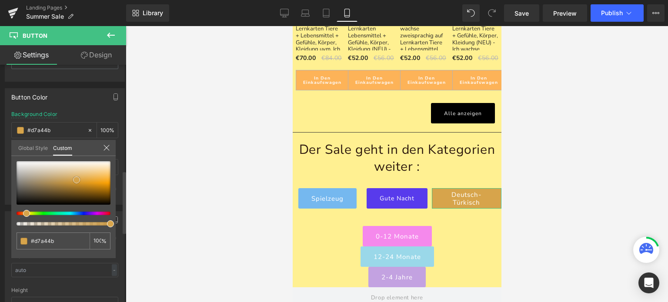
click at [77, 180] on div at bounding box center [64, 183] width 94 height 44
type input "#e7af4f"
click at [89, 178] on div at bounding box center [64, 183] width 94 height 44
type input "#f3be62"
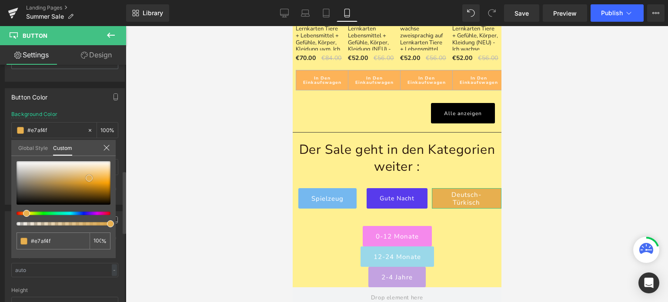
type input "#f3be62"
click at [97, 175] on div at bounding box center [64, 183] width 94 height 44
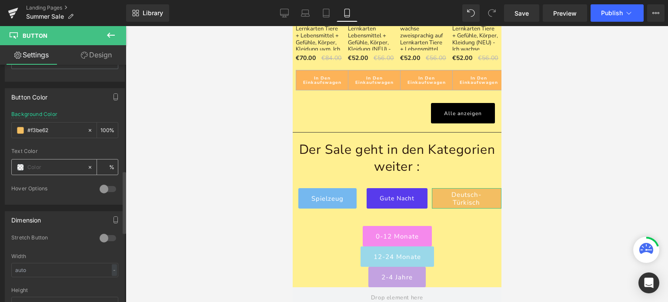
click at [22, 168] on span at bounding box center [20, 167] width 7 height 7
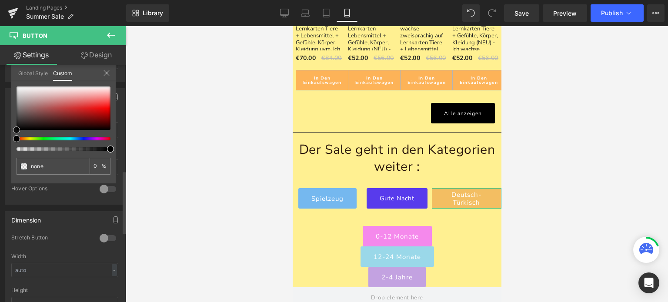
type input "#0d0b0b"
type input "100"
type input "#0d0b0b"
type input "100"
click at [23, 128] on div at bounding box center [64, 109] width 94 height 44
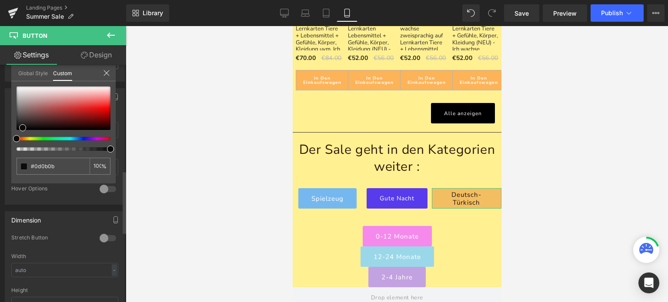
type input "#0d0c0b"
type input "#0d0d0b"
type input "#0c0d0b"
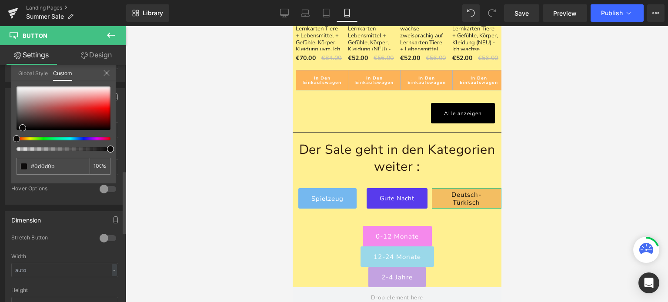
type input "#0c0d0b"
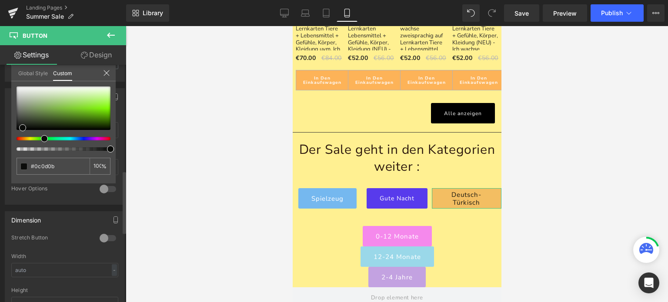
type input "#0b0d0b"
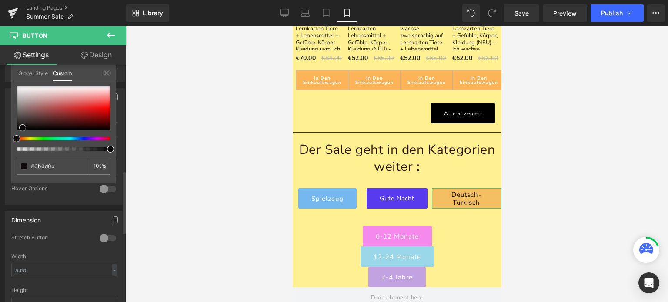
type input "#0d0c0b"
drag, startPoint x: 17, startPoint y: 136, endPoint x: 0, endPoint y: 138, distance: 17.1
click at [0, 138] on div "Button Color rgba(243, 190, 98, 1) Background Color #f3be62 100 % rgba(13, 12, …" at bounding box center [65, 143] width 130 height 123
type input "#ebe9e9"
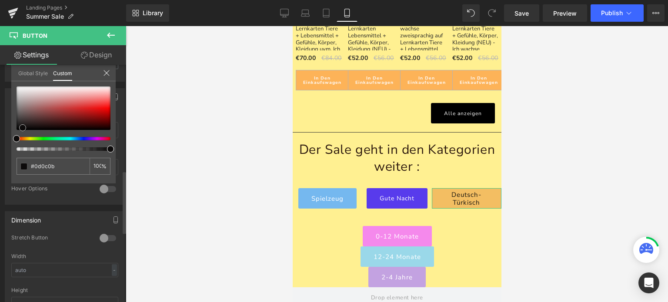
type input "#ebe9e9"
click at [19, 90] on div at bounding box center [64, 109] width 94 height 44
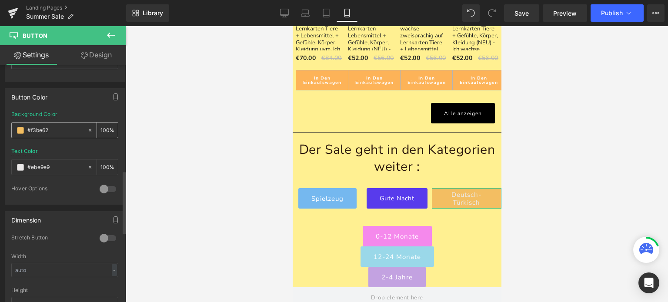
click at [21, 127] on span at bounding box center [20, 130] width 7 height 7
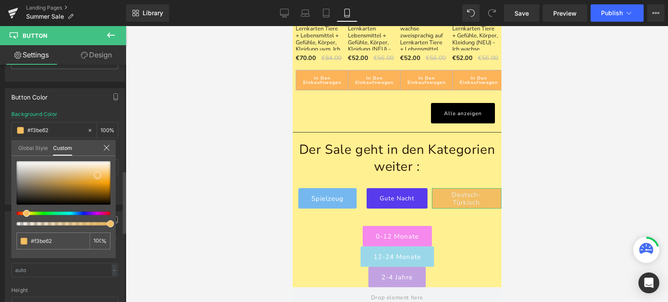
type input "#f3d662"
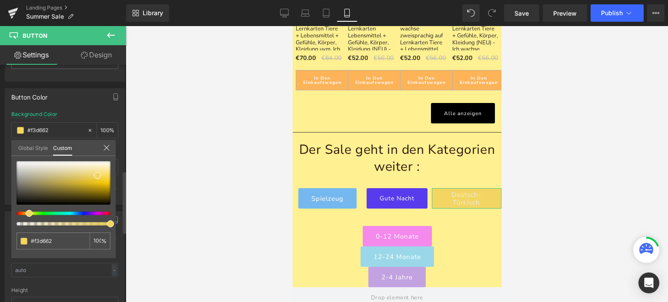
type input "#f3d162"
click at [23, 212] on div at bounding box center [60, 213] width 94 height 3
type input "#f3c262"
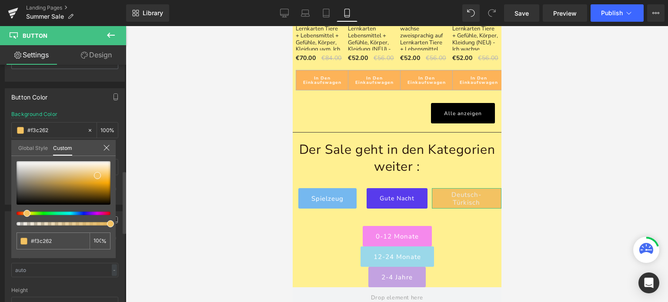
type input "#f3be62"
type input "#f3bb62"
type input "#f3b662"
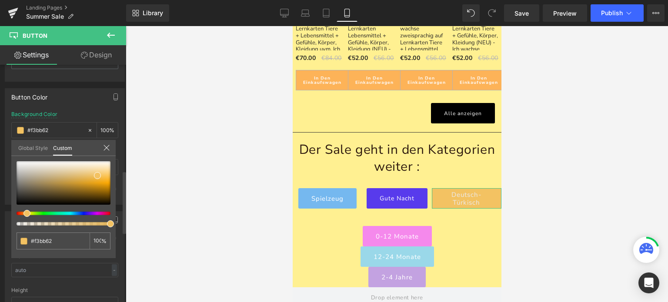
type input "#f3b662"
type input "#f3b262"
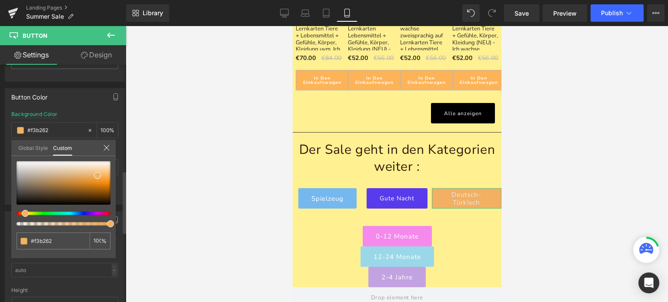
type input "#f3af62"
type input "#f3aa62"
click at [21, 210] on div at bounding box center [64, 193] width 94 height 64
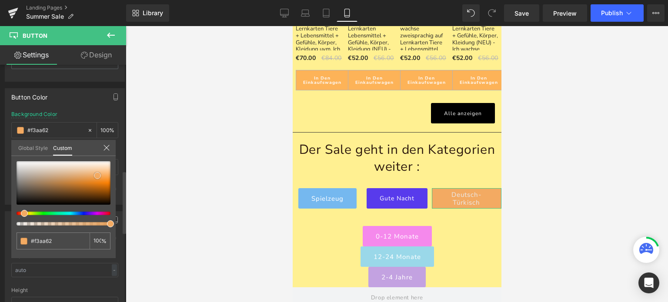
type input "#de872f"
click at [85, 181] on div at bounding box center [64, 183] width 94 height 44
type input "#d2873b"
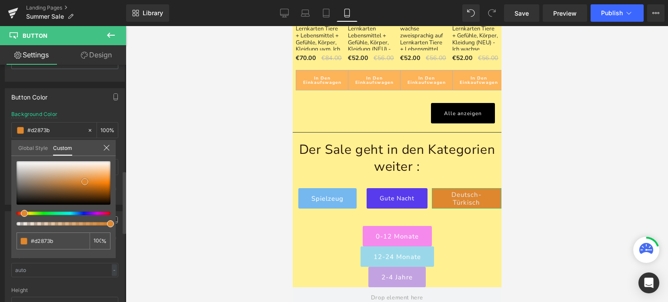
click at [76, 181] on div at bounding box center [64, 183] width 94 height 44
type input "#e9a35c"
click at [89, 177] on div at bounding box center [64, 183] width 94 height 44
click at [90, 179] on span at bounding box center [89, 177] width 7 height 7
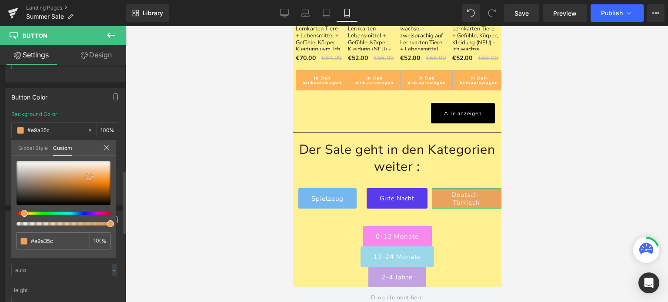
type input "#df8224"
click at [87, 182] on div at bounding box center [64, 183] width 94 height 44
type input "#db8c3d"
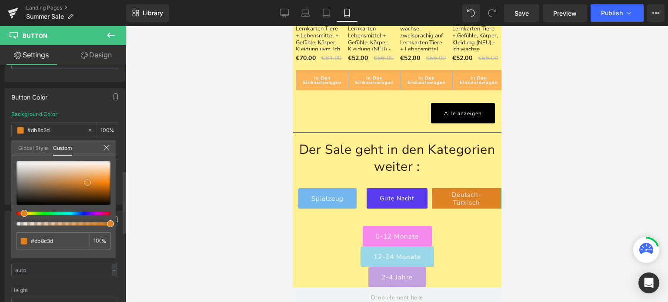
click at [81, 181] on div at bounding box center [64, 183] width 94 height 44
type input "#e9a058"
click at [89, 177] on div at bounding box center [64, 183] width 94 height 44
type input "#e78727"
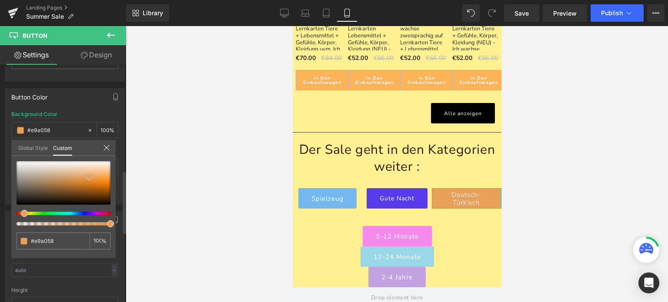
type input "#e78727"
click at [92, 181] on div at bounding box center [64, 183] width 94 height 44
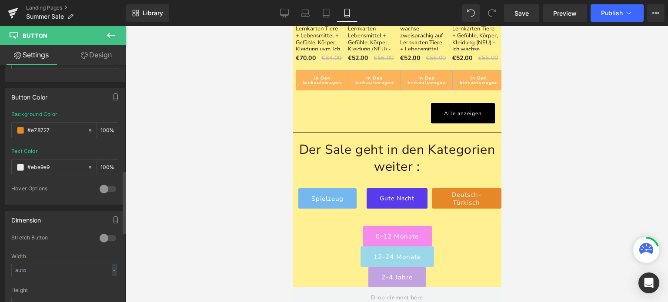
click at [198, 201] on div at bounding box center [397, 164] width 543 height 276
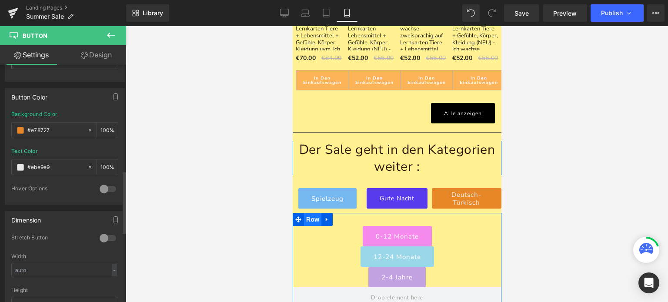
click at [308, 213] on span "Row" at bounding box center [312, 219] width 17 height 13
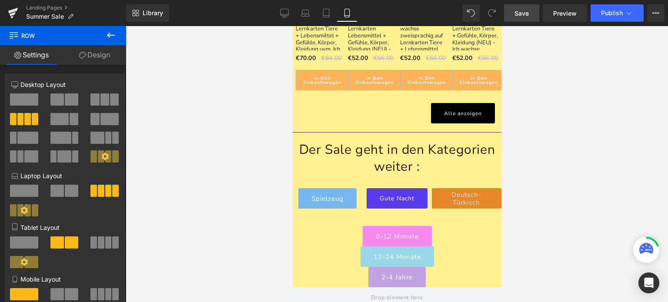
click at [521, 11] on span "Save" at bounding box center [522, 13] width 14 height 9
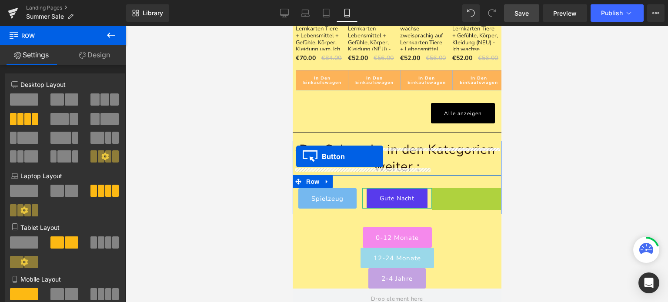
drag, startPoint x: 450, startPoint y: 158, endPoint x: 296, endPoint y: 157, distance: 153.6
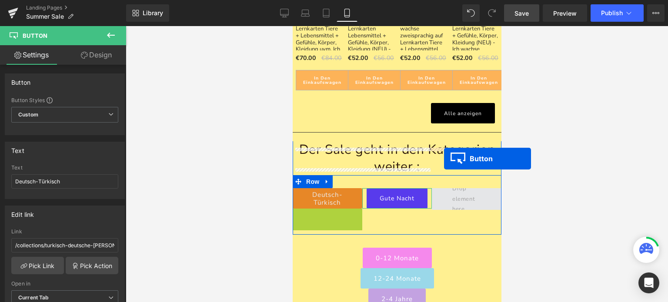
drag, startPoint x: 309, startPoint y: 180, endPoint x: 443, endPoint y: 158, distance: 136.1
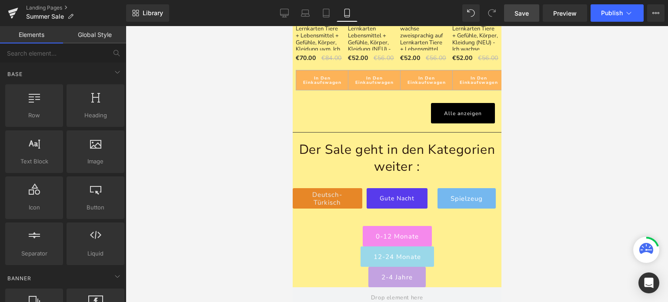
click at [248, 172] on div at bounding box center [397, 164] width 543 height 276
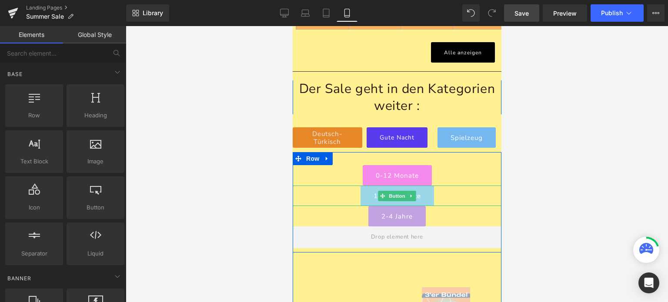
scroll to position [1069, 0]
click at [309, 153] on span "Row" at bounding box center [312, 159] width 17 height 13
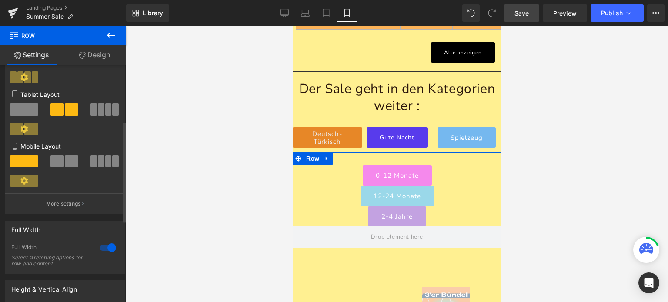
scroll to position [134, 0]
click at [26, 184] on icon at bounding box center [24, 180] width 7 height 7
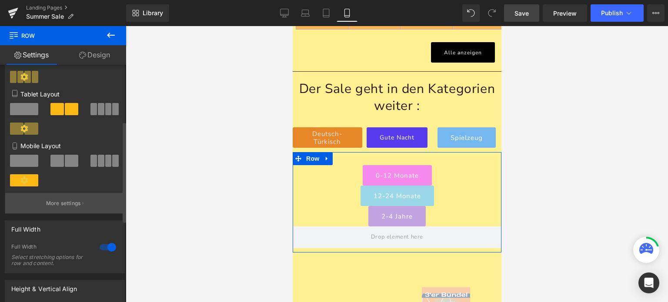
click at [60, 205] on p "More settings" at bounding box center [63, 204] width 35 height 8
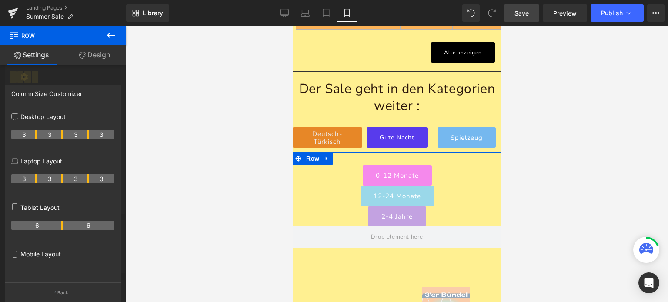
click at [36, 251] on p "Mobile Layout" at bounding box center [62, 254] width 103 height 9
click at [62, 292] on p "Back" at bounding box center [62, 293] width 11 height 7
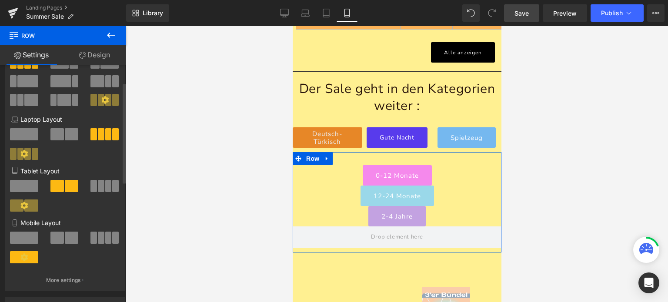
scroll to position [0, 0]
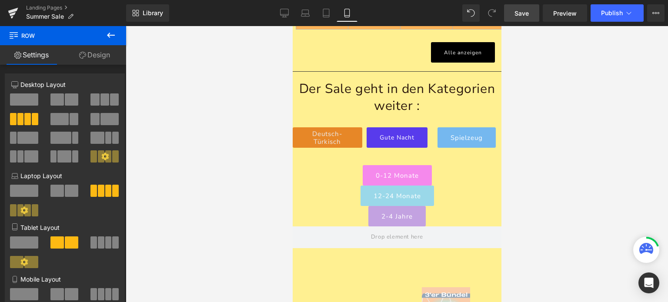
click at [105, 38] on button at bounding box center [111, 35] width 30 height 19
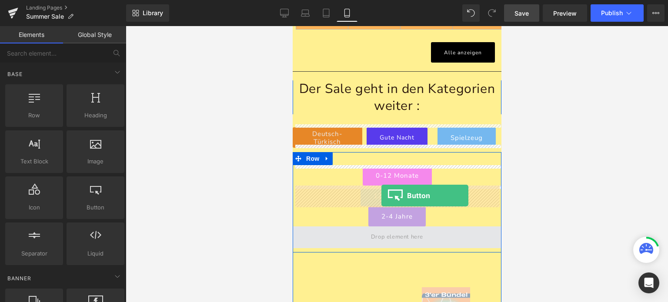
drag, startPoint x: 381, startPoint y: 225, endPoint x: 381, endPoint y: 196, distance: 28.7
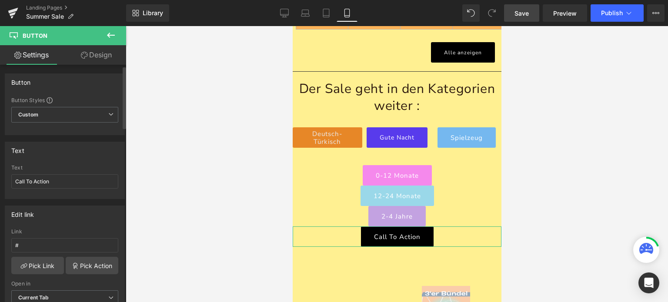
scroll to position [33, 0]
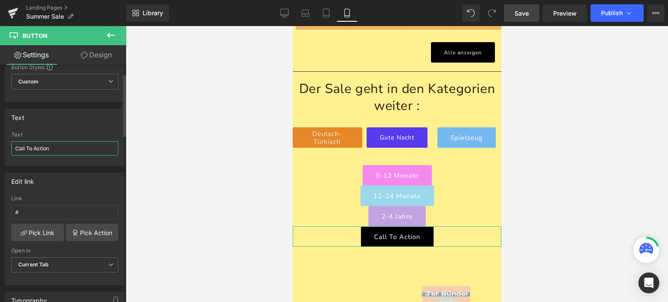
click at [61, 149] on input "Call To Action" at bounding box center [64, 148] width 107 height 14
type input "ab 4 Jahren"
click at [64, 179] on div "Edit link" at bounding box center [64, 181] width 119 height 17
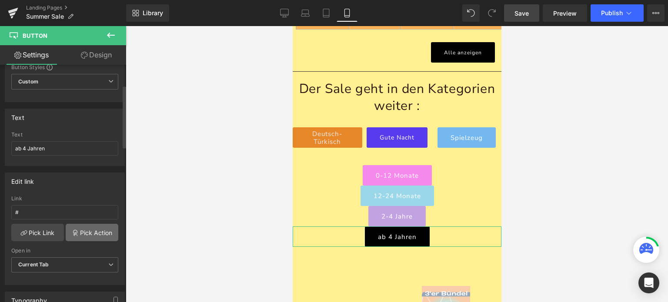
scroll to position [77, 0]
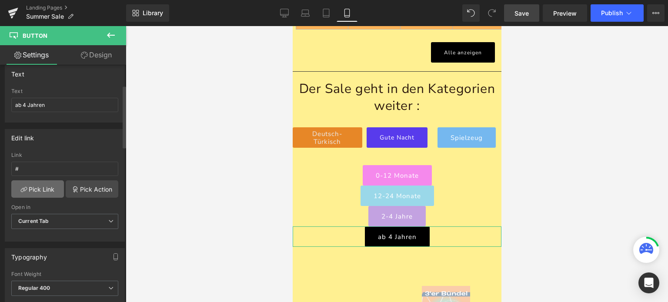
click at [33, 189] on link "Pick Link" at bounding box center [37, 189] width 53 height 17
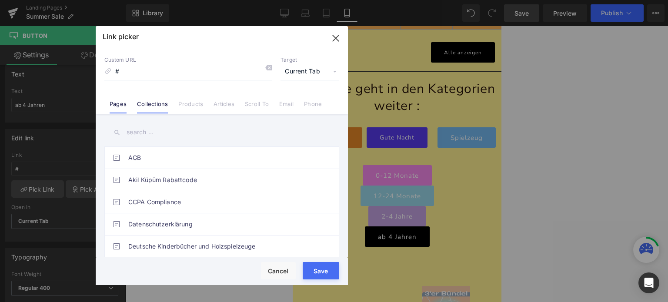
click at [150, 101] on link "Collections" at bounding box center [152, 107] width 31 height 13
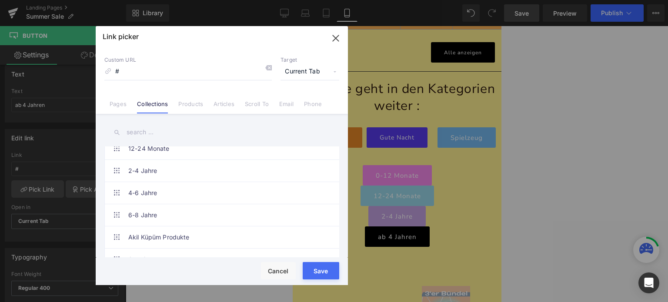
scroll to position [34, 0]
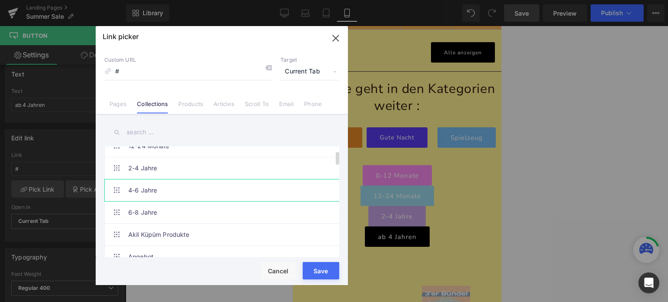
click at [142, 188] on link "4-6 Jahre" at bounding box center [223, 191] width 191 height 22
type input "/collections/4-6-jahre"
click at [322, 274] on button "Save" at bounding box center [321, 270] width 37 height 17
type input "/collections/4-6-jahre"
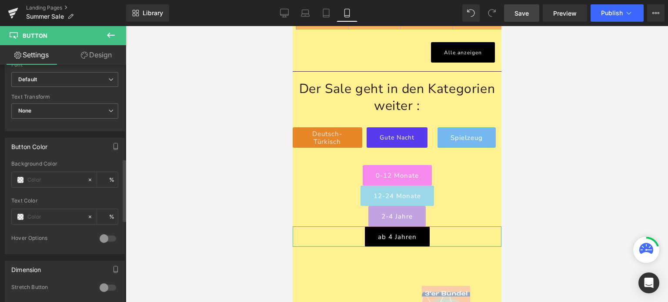
scroll to position [356, 0]
click at [20, 175] on span at bounding box center [20, 176] width 7 height 7
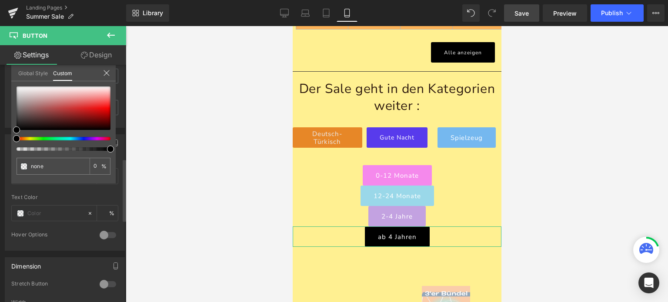
type input "#000000"
type input "100"
type input "#000000"
type input "100"
click at [49, 138] on div at bounding box center [60, 138] width 94 height 3
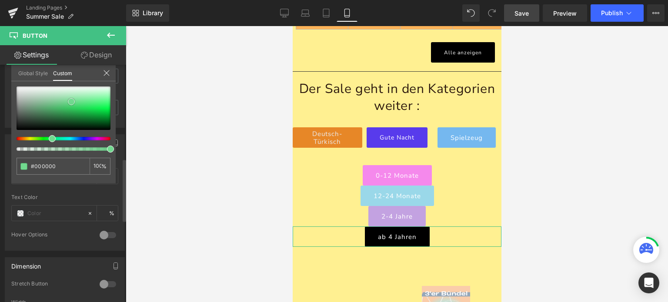
type input "#71d98f"
click at [71, 101] on div at bounding box center [64, 109] width 94 height 44
type input "#22d254"
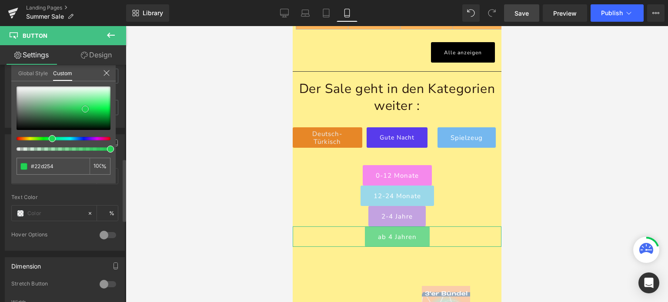
click at [85, 109] on div at bounding box center [64, 109] width 94 height 44
type input "#44d86e"
click at [78, 105] on div at bounding box center [64, 109] width 94 height 44
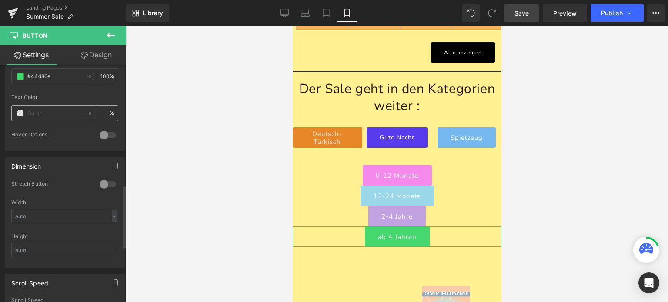
scroll to position [457, 0]
click at [311, 142] on body "Direkt zum Inhalt kostenloser Versand innerhalb Deutschlands schon ab 69€ In nu…" at bounding box center [396, 235] width 209 height 2556
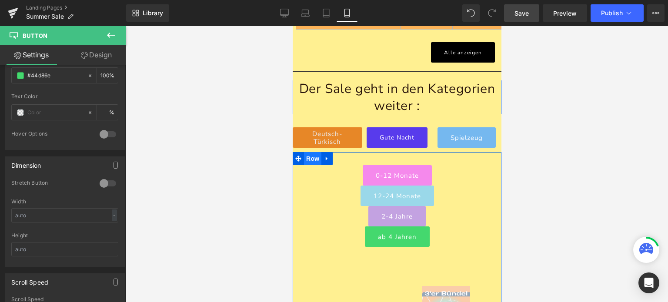
click at [311, 152] on span "Row" at bounding box center [312, 158] width 17 height 13
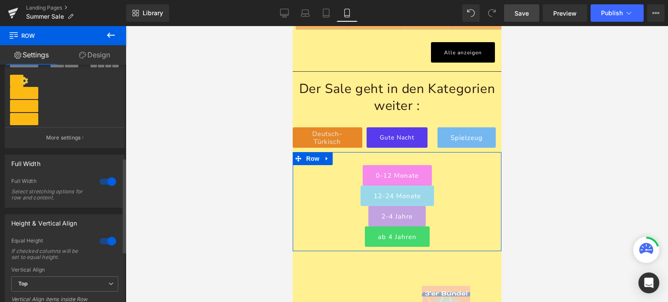
scroll to position [0, 0]
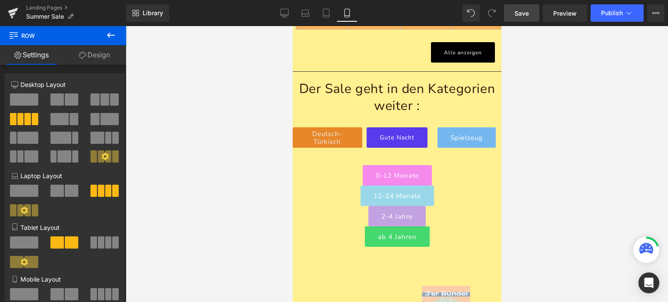
click at [111, 34] on icon at bounding box center [111, 35] width 10 height 10
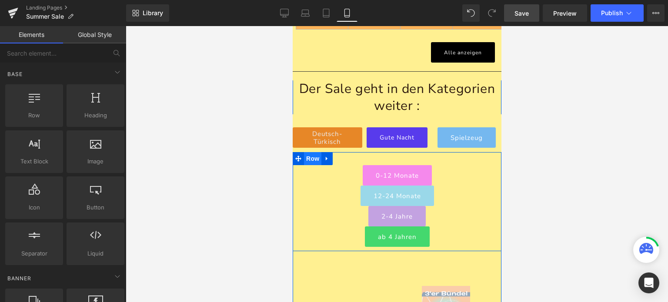
click at [312, 152] on span "Row" at bounding box center [312, 158] width 17 height 13
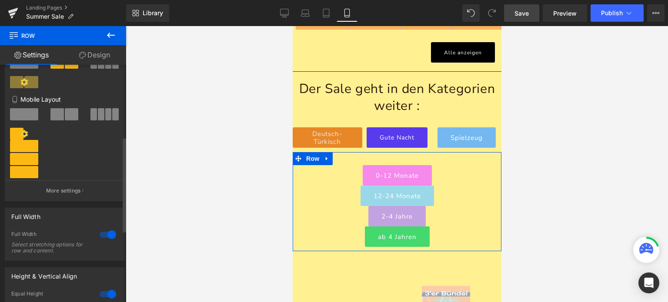
scroll to position [181, 0]
click at [98, 117] on span at bounding box center [101, 114] width 7 height 12
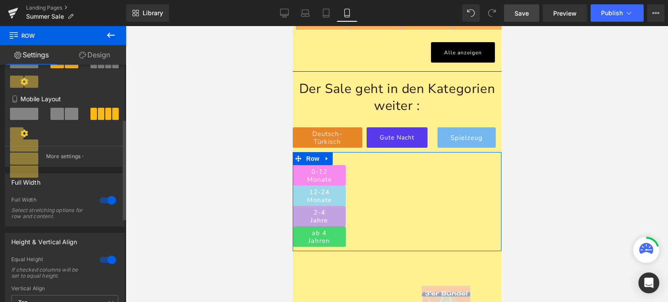
scroll to position [0, 0]
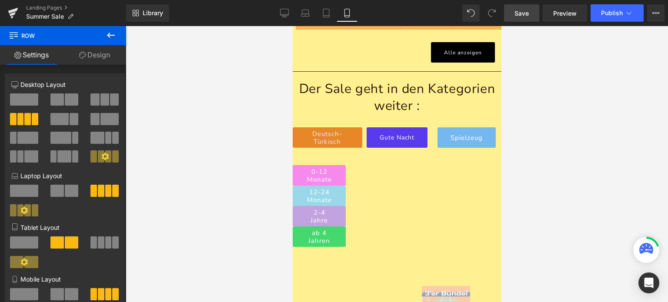
click at [111, 31] on icon at bounding box center [111, 35] width 10 height 10
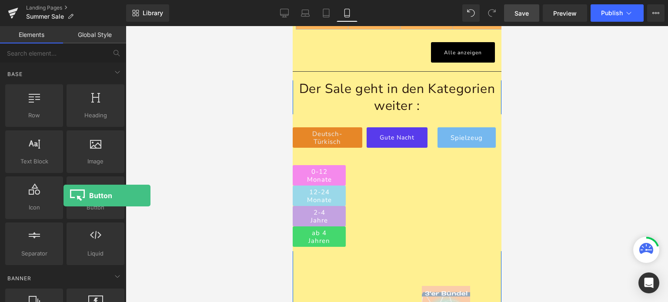
drag, startPoint x: 89, startPoint y: 208, endPoint x: 63, endPoint y: 197, distance: 28.9
click at [63, 197] on div "Row rows, columns, layouts, div Heading headings, titles, h1,h2,h3,h4,h5,h6 Tex…" at bounding box center [64, 175] width 123 height 185
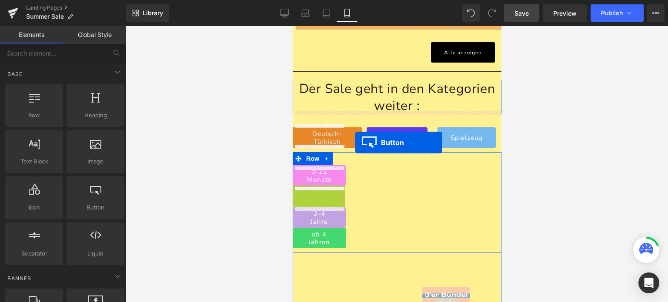
drag, startPoint x: 301, startPoint y: 155, endPoint x: 355, endPoint y: 142, distance: 55.5
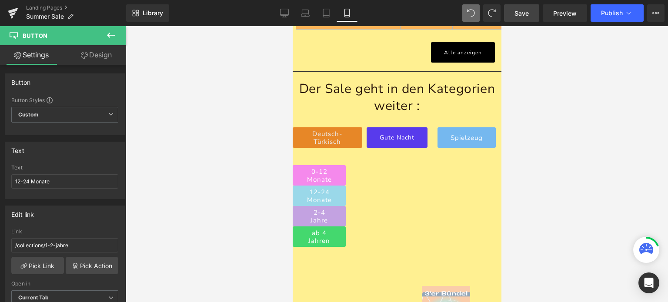
click at [112, 32] on icon at bounding box center [111, 35] width 10 height 10
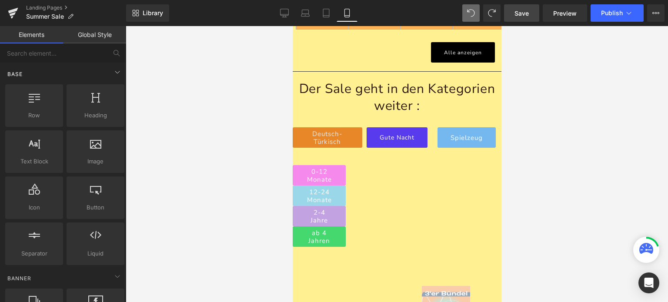
click at [121, 71] on div "Base" at bounding box center [64, 73] width 123 height 17
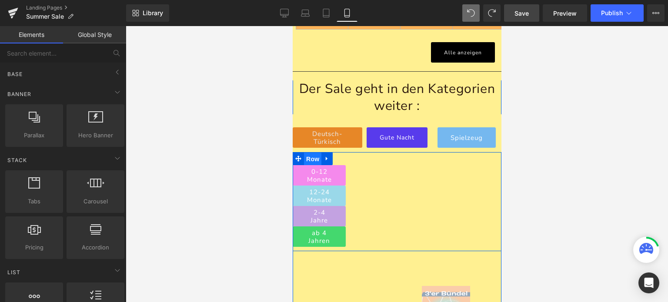
click at [312, 153] on span "Row" at bounding box center [312, 159] width 17 height 13
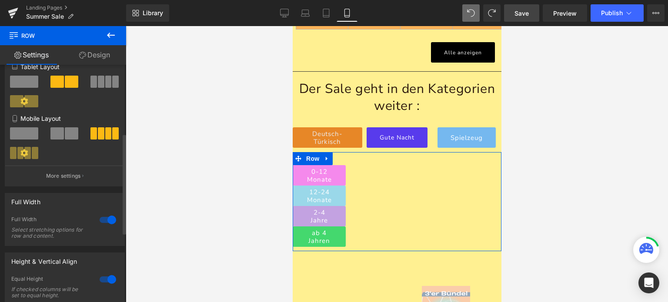
scroll to position [161, 0]
click at [25, 157] on icon at bounding box center [24, 153] width 8 height 8
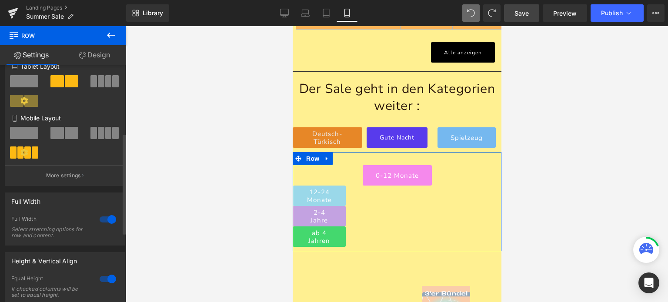
click at [25, 157] on icon at bounding box center [24, 153] width 8 height 8
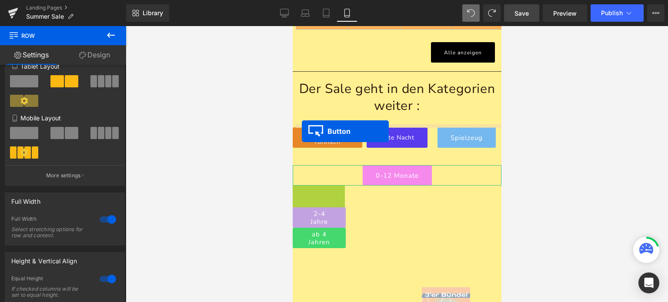
drag, startPoint x: 315, startPoint y: 153, endPoint x: 302, endPoint y: 131, distance: 25.8
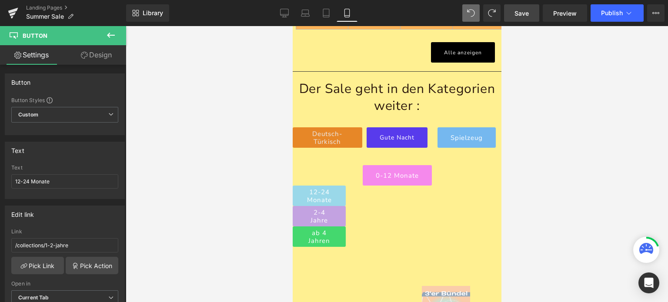
click at [111, 34] on icon at bounding box center [111, 35] width 10 height 10
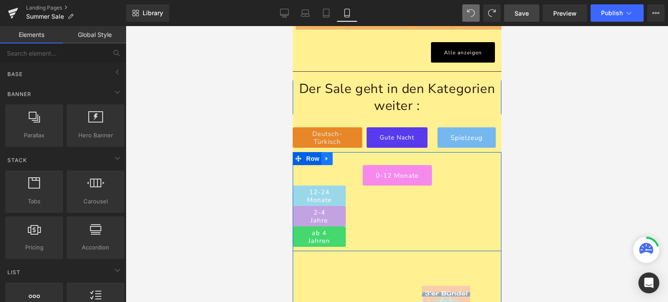
click at [324, 156] on icon at bounding box center [327, 159] width 6 height 7
click at [309, 152] on span "Row" at bounding box center [312, 158] width 17 height 13
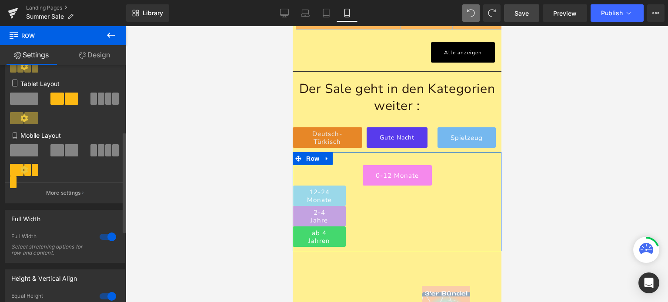
scroll to position [161, 0]
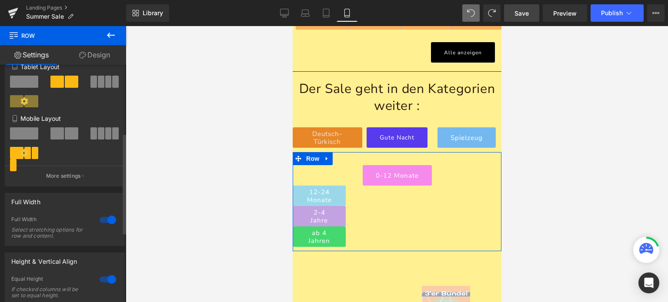
click at [23, 154] on icon at bounding box center [24, 152] width 7 height 7
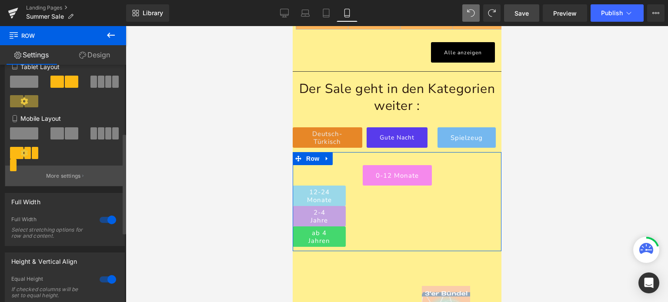
click at [70, 184] on button "More settings" at bounding box center [64, 176] width 119 height 20
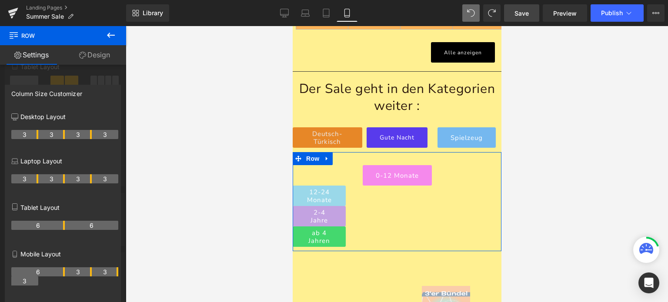
click at [38, 275] on th "6" at bounding box center [38, 272] width 54 height 9
click at [29, 279] on th "3" at bounding box center [24, 281] width 27 height 9
click at [91, 272] on th "3" at bounding box center [78, 272] width 27 height 9
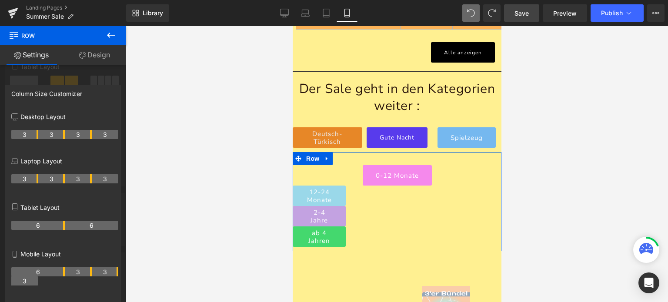
click at [91, 272] on th "3" at bounding box center [78, 272] width 27 height 9
drag, startPoint x: 91, startPoint y: 272, endPoint x: 67, endPoint y: 272, distance: 23.9
click at [67, 272] on th "1" at bounding box center [69, 272] width 9 height 9
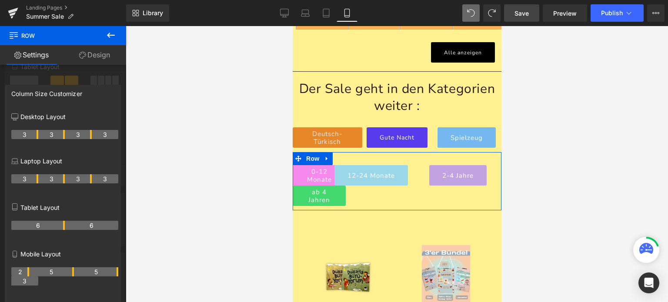
drag, startPoint x: 63, startPoint y: 274, endPoint x: 30, endPoint y: 273, distance: 32.2
click at [30, 273] on tr "2 5 5 3" at bounding box center [64, 277] width 107 height 18
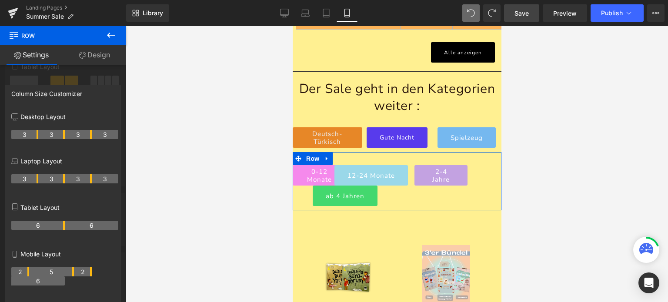
drag, startPoint x: 73, startPoint y: 274, endPoint x: 46, endPoint y: 274, distance: 27.0
click at [46, 274] on tr "2 5 2 6" at bounding box center [64, 277] width 107 height 18
click at [40, 282] on th "6" at bounding box center [38, 281] width 54 height 9
drag, startPoint x: 91, startPoint y: 274, endPoint x: 64, endPoint y: 277, distance: 27.2
click at [64, 277] on tr "2 5 1 7" at bounding box center [64, 277] width 107 height 18
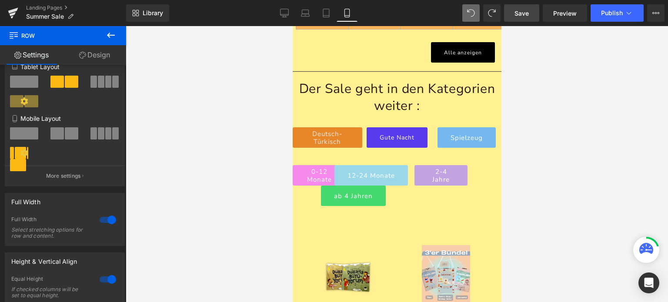
click at [341, 157] on body "Direkt zum Inhalt kostenloser Versand innerhalb Deutschlands schon ab 69€ In nu…" at bounding box center [396, 214] width 209 height 2515
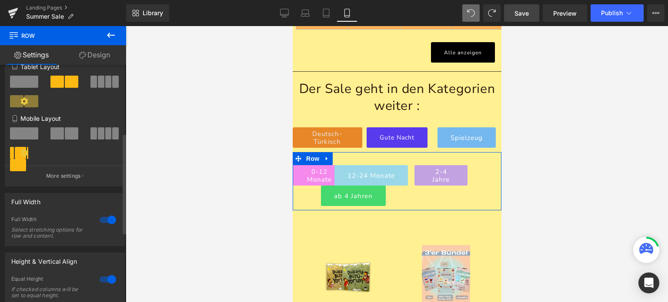
click at [22, 161] on span at bounding box center [18, 165] width 16 height 12
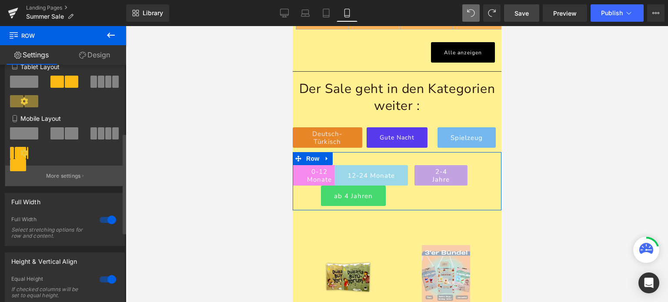
click at [58, 175] on p "More settings" at bounding box center [63, 176] width 35 height 8
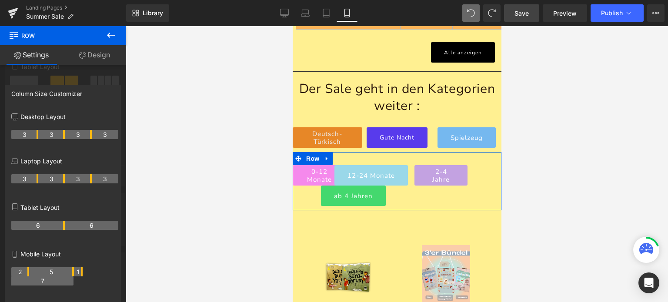
click at [31, 275] on tr "2 5 1 7" at bounding box center [64, 277] width 107 height 18
click at [54, 274] on th "5" at bounding box center [51, 272] width 45 height 9
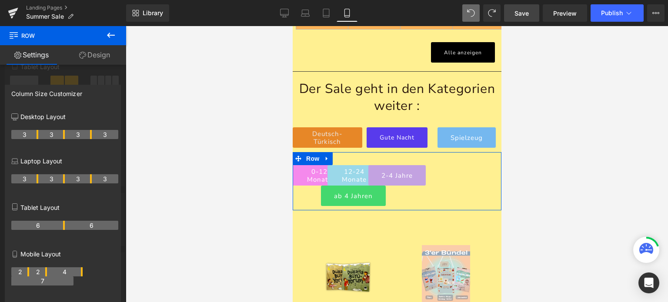
drag, startPoint x: 71, startPoint y: 274, endPoint x: 47, endPoint y: 273, distance: 24.4
click at [47, 273] on tr "2 2 4 7" at bounding box center [64, 277] width 107 height 18
drag, startPoint x: 28, startPoint y: 273, endPoint x: 37, endPoint y: 275, distance: 9.4
click at [37, 275] on th "3" at bounding box center [24, 272] width 27 height 9
click at [44, 275] on th "1" at bounding box center [42, 272] width 9 height 9
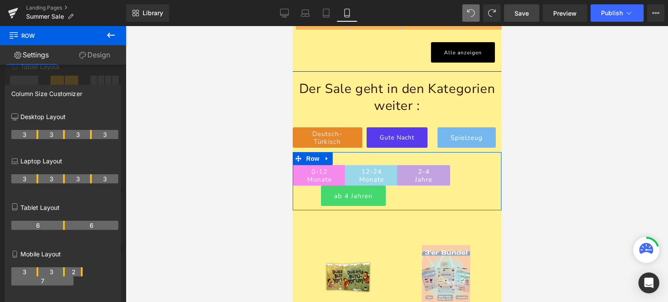
drag, startPoint x: 46, startPoint y: 275, endPoint x: 60, endPoint y: 275, distance: 13.5
click at [60, 275] on th "3" at bounding box center [51, 272] width 27 height 9
drag, startPoint x: 81, startPoint y: 273, endPoint x: 92, endPoint y: 272, distance: 11.8
click at [92, 272] on tr "3 3 3 6" at bounding box center [64, 277] width 107 height 18
click at [49, 284] on th "6" at bounding box center [38, 281] width 54 height 9
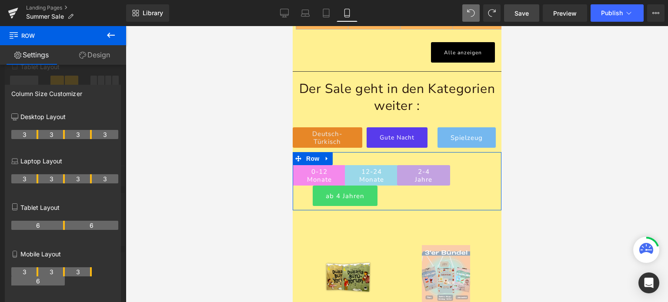
click at [49, 284] on th "6" at bounding box center [38, 281] width 54 height 9
drag, startPoint x: 49, startPoint y: 284, endPoint x: 114, endPoint y: 270, distance: 66.2
click at [114, 270] on tr "3 3 3 6" at bounding box center [64, 277] width 107 height 18
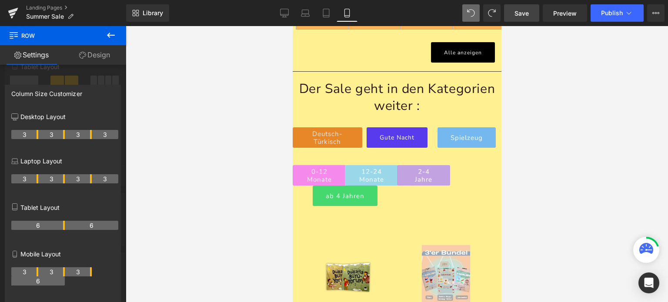
click at [113, 28] on button at bounding box center [111, 35] width 30 height 19
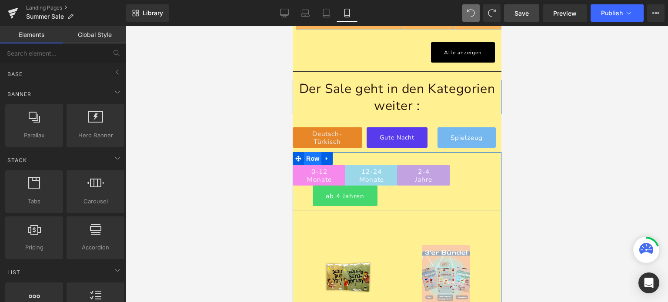
click at [311, 152] on span "Row" at bounding box center [312, 158] width 17 height 13
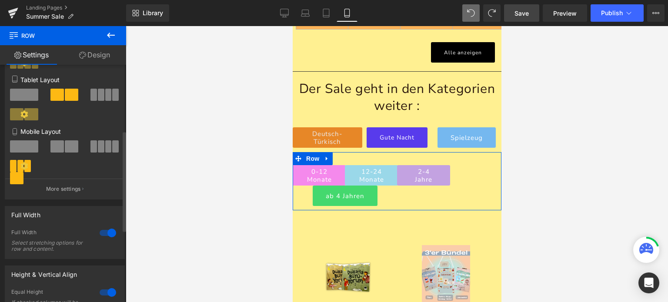
scroll to position [158, 0]
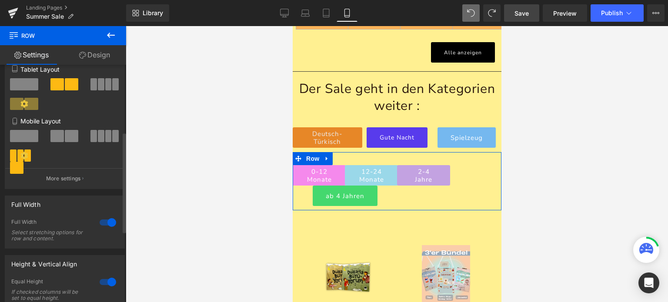
click at [98, 141] on span at bounding box center [101, 136] width 7 height 12
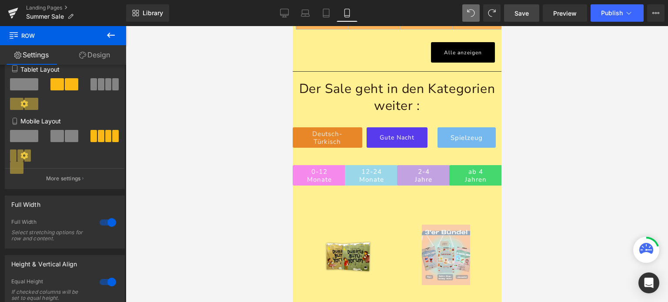
click at [522, 17] on span "Save" at bounding box center [522, 13] width 14 height 9
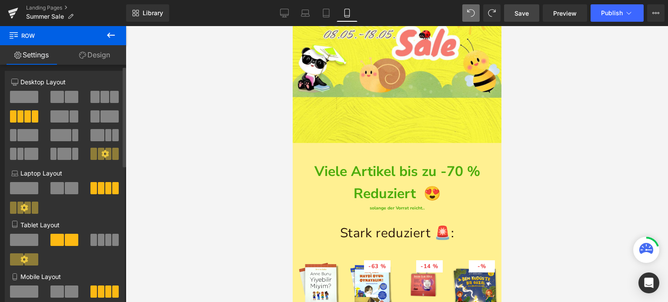
scroll to position [0, 0]
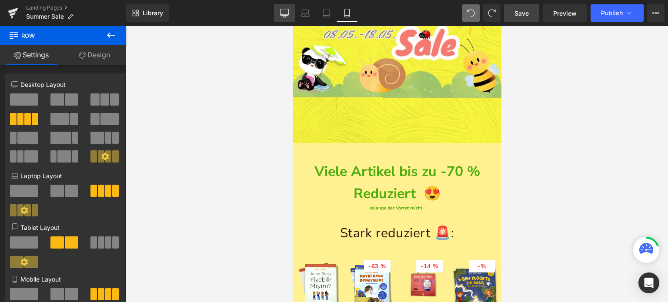
click at [284, 14] on icon at bounding box center [285, 14] width 8 height 0
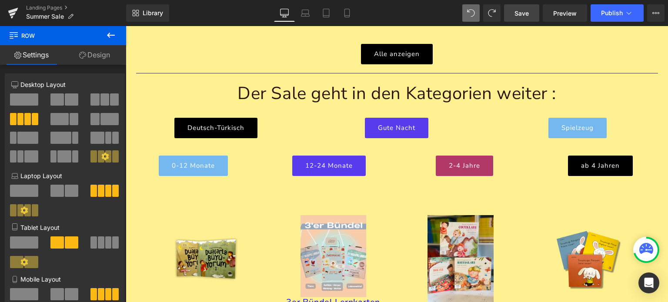
scroll to position [1567, 0]
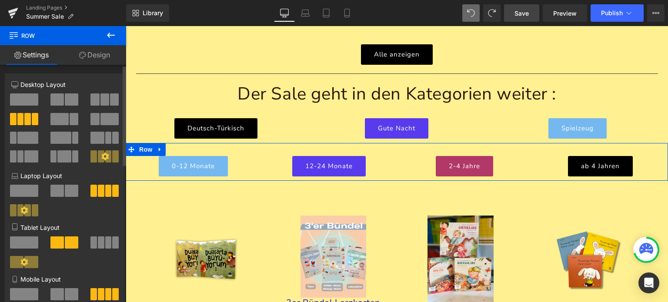
click at [108, 153] on span at bounding box center [108, 157] width 7 height 12
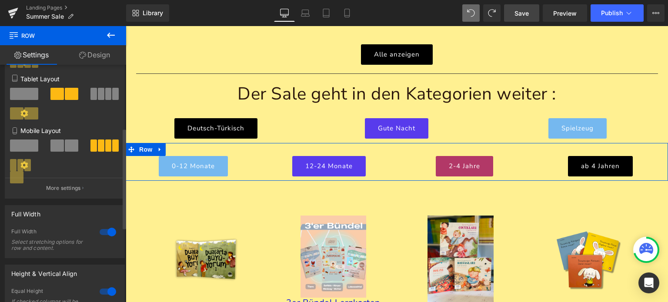
scroll to position [149, 0]
click at [66, 190] on p "More settings" at bounding box center [63, 188] width 35 height 8
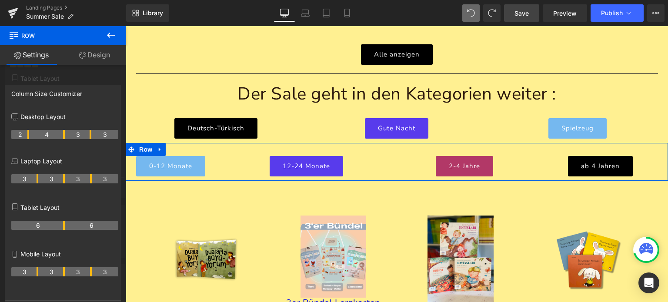
drag, startPoint x: 37, startPoint y: 137, endPoint x: 25, endPoint y: 133, distance: 12.0
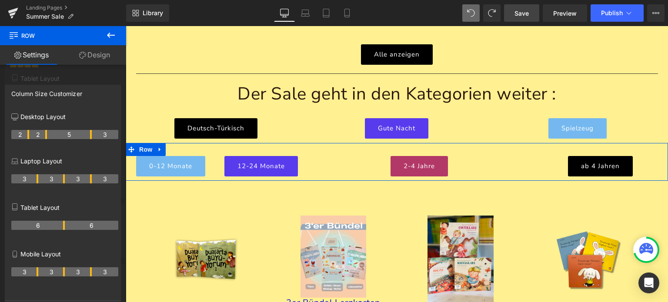
drag, startPoint x: 64, startPoint y: 137, endPoint x: 47, endPoint y: 136, distance: 16.6
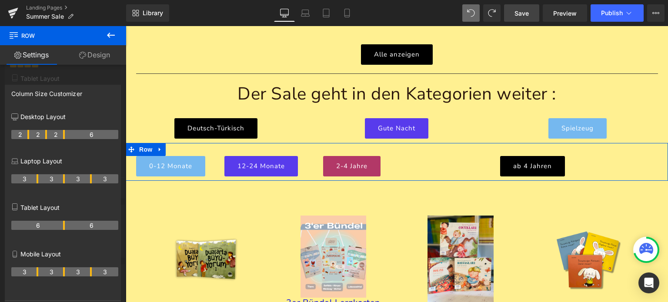
drag, startPoint x: 91, startPoint y: 136, endPoint x: 64, endPoint y: 137, distance: 27.0
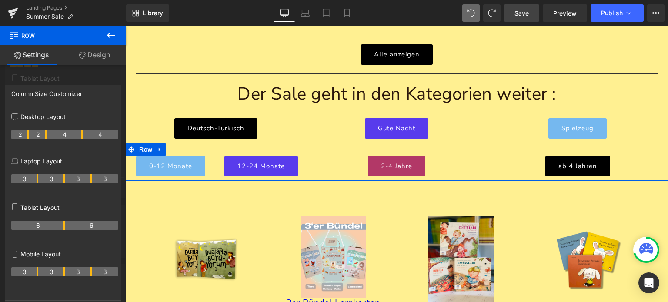
drag, startPoint x: 64, startPoint y: 135, endPoint x: 81, endPoint y: 138, distance: 18.0
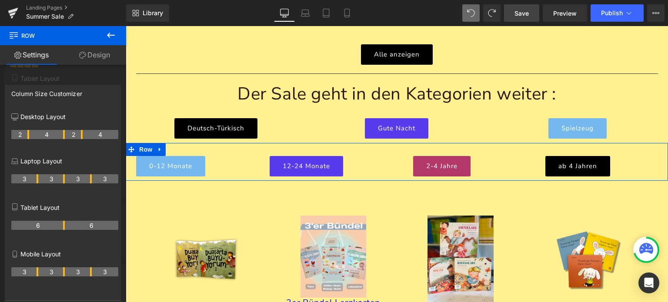
drag, startPoint x: 45, startPoint y: 134, endPoint x: 64, endPoint y: 135, distance: 18.3
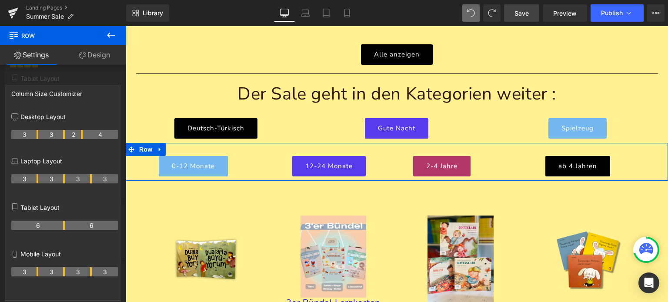
drag, startPoint x: 27, startPoint y: 134, endPoint x: 34, endPoint y: 135, distance: 7.1
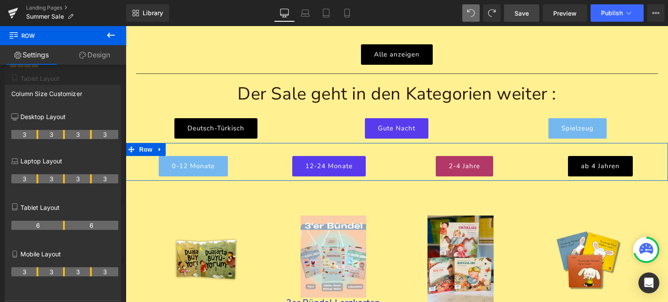
drag, startPoint x: 81, startPoint y: 136, endPoint x: 89, endPoint y: 137, distance: 8.7
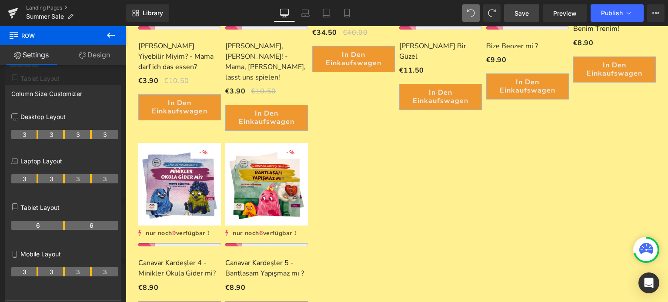
scroll to position [879, 0]
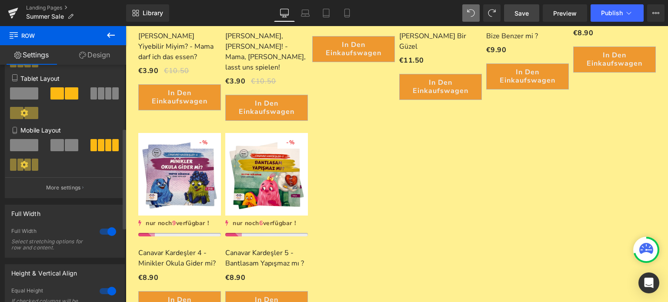
click at [107, 30] on icon at bounding box center [111, 35] width 10 height 10
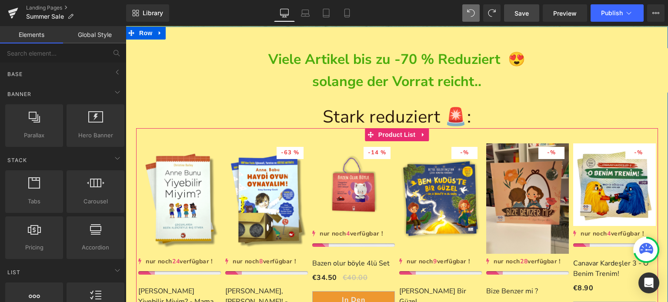
scroll to position [621, 0]
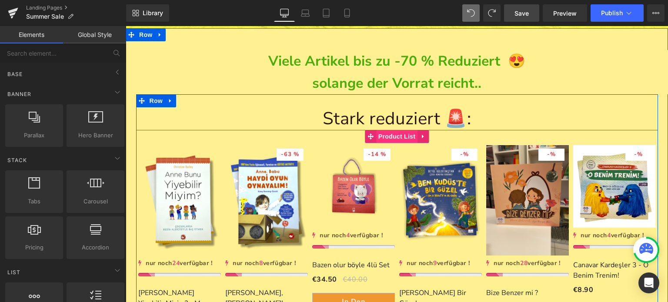
click at [393, 130] on span "Product List" at bounding box center [396, 136] width 41 height 13
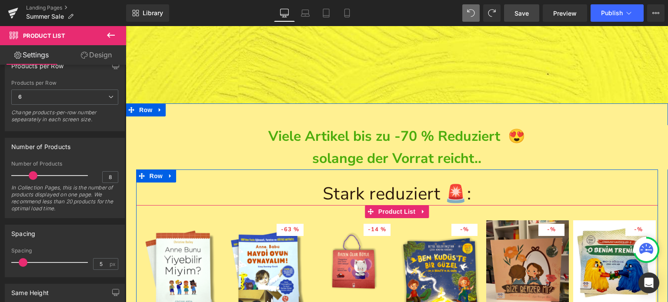
scroll to position [543, 0]
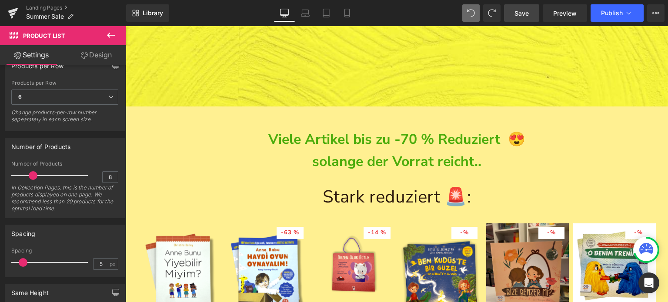
click at [529, 13] on span "Save" at bounding box center [522, 13] width 14 height 9
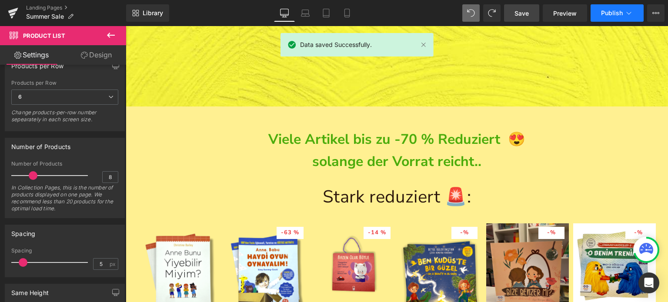
click at [625, 11] on icon at bounding box center [629, 13] width 9 height 9
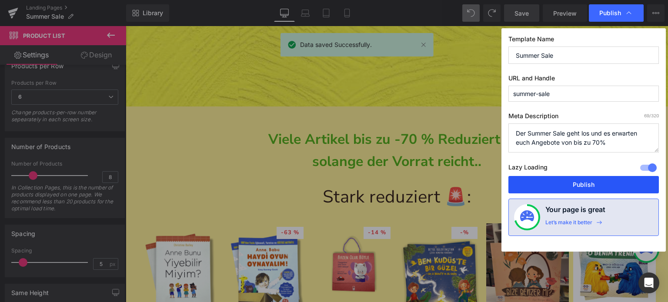
click at [592, 184] on button "Publish" at bounding box center [584, 184] width 151 height 17
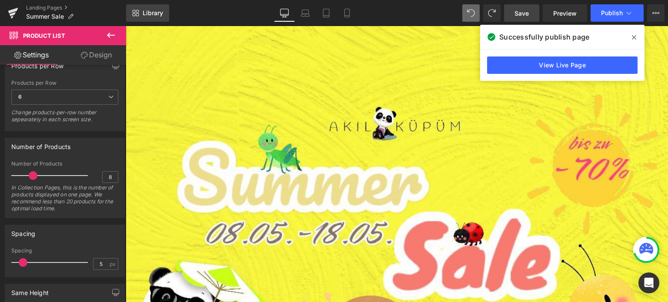
scroll to position [129, 0]
